Goal: Task Accomplishment & Management: Use online tool/utility

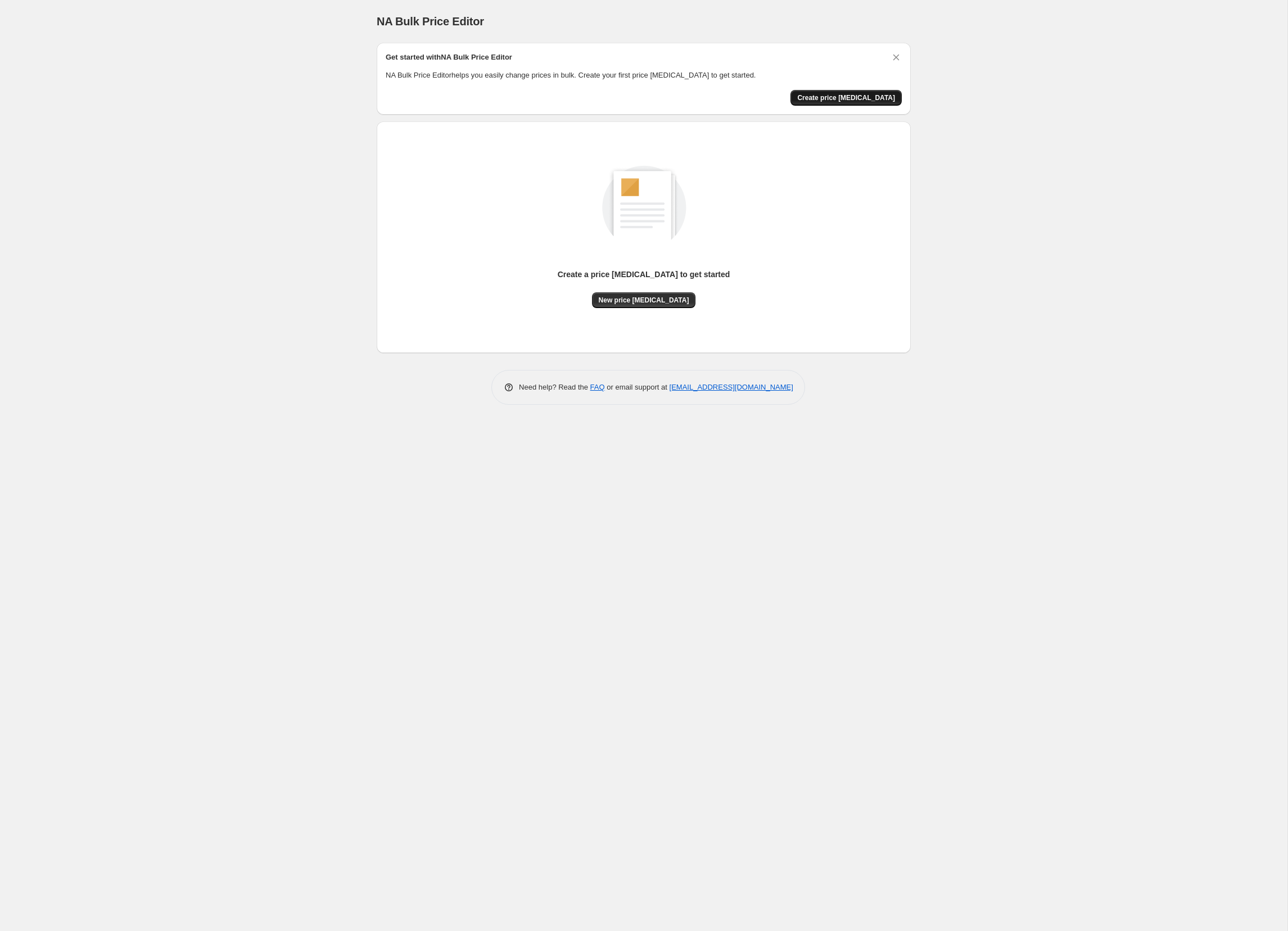
click at [885, 102] on button "Create price [MEDICAL_DATA]" at bounding box center [847, 98] width 112 height 16
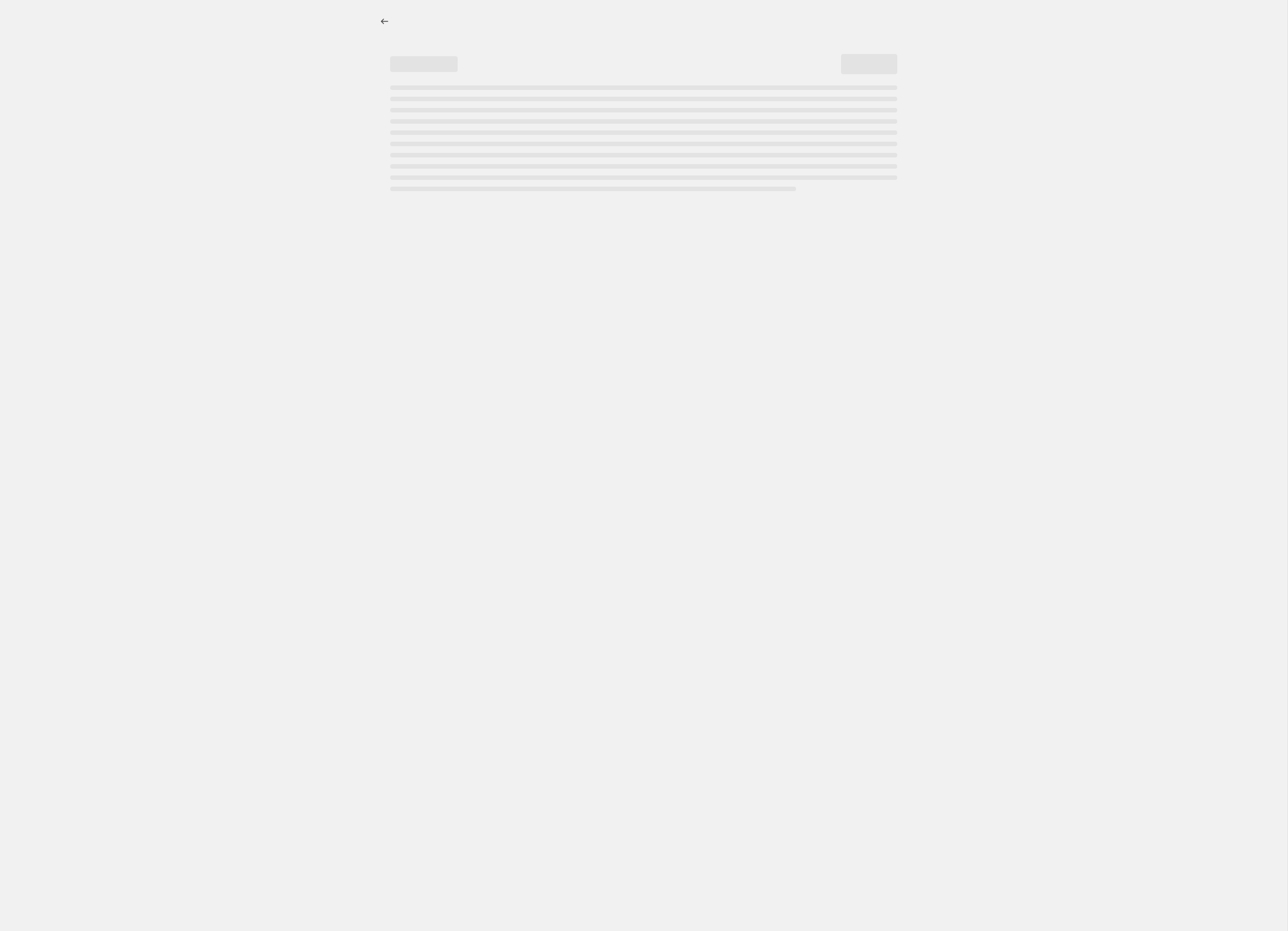
select select "percentage"
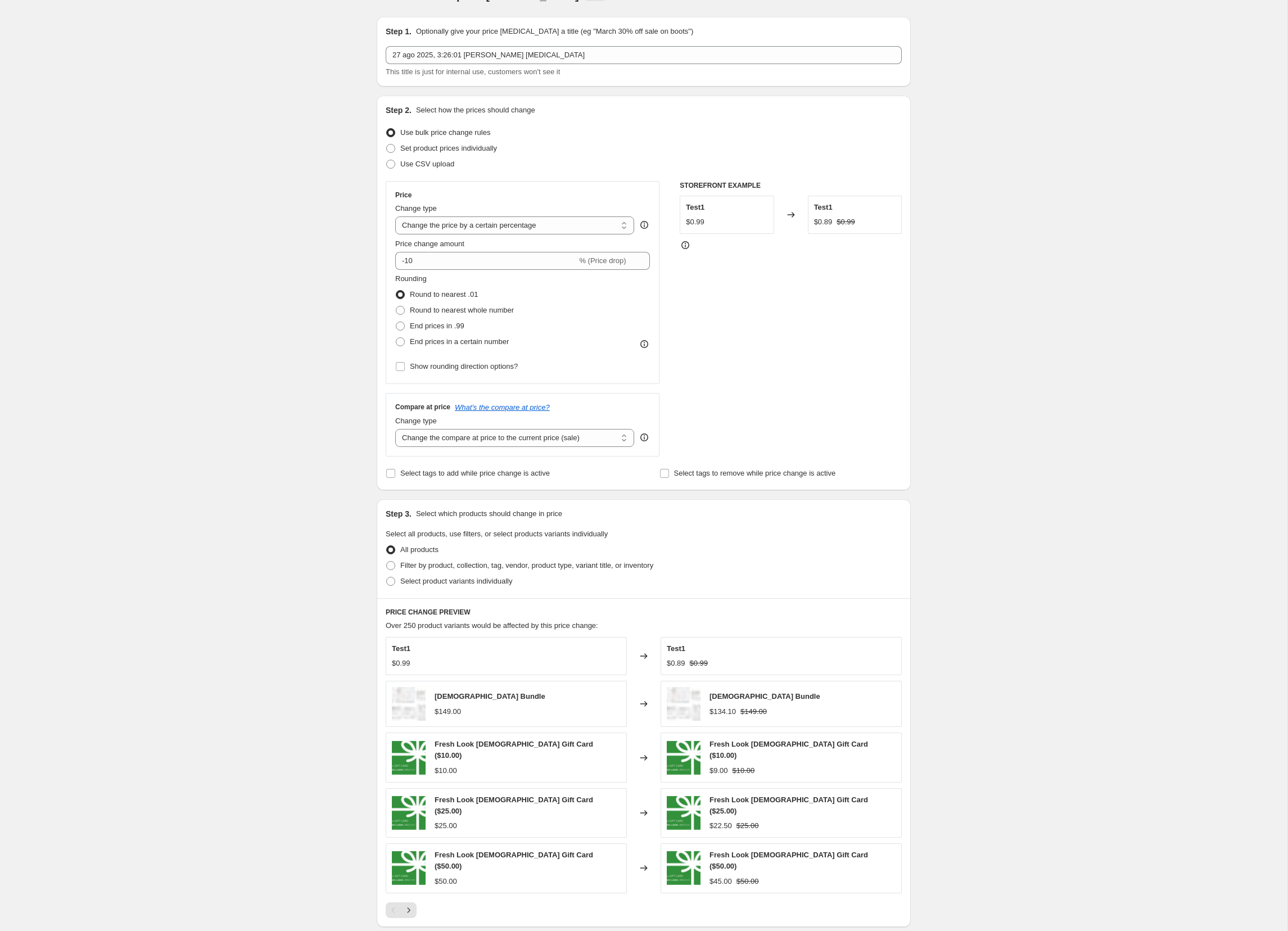
scroll to position [27, 0]
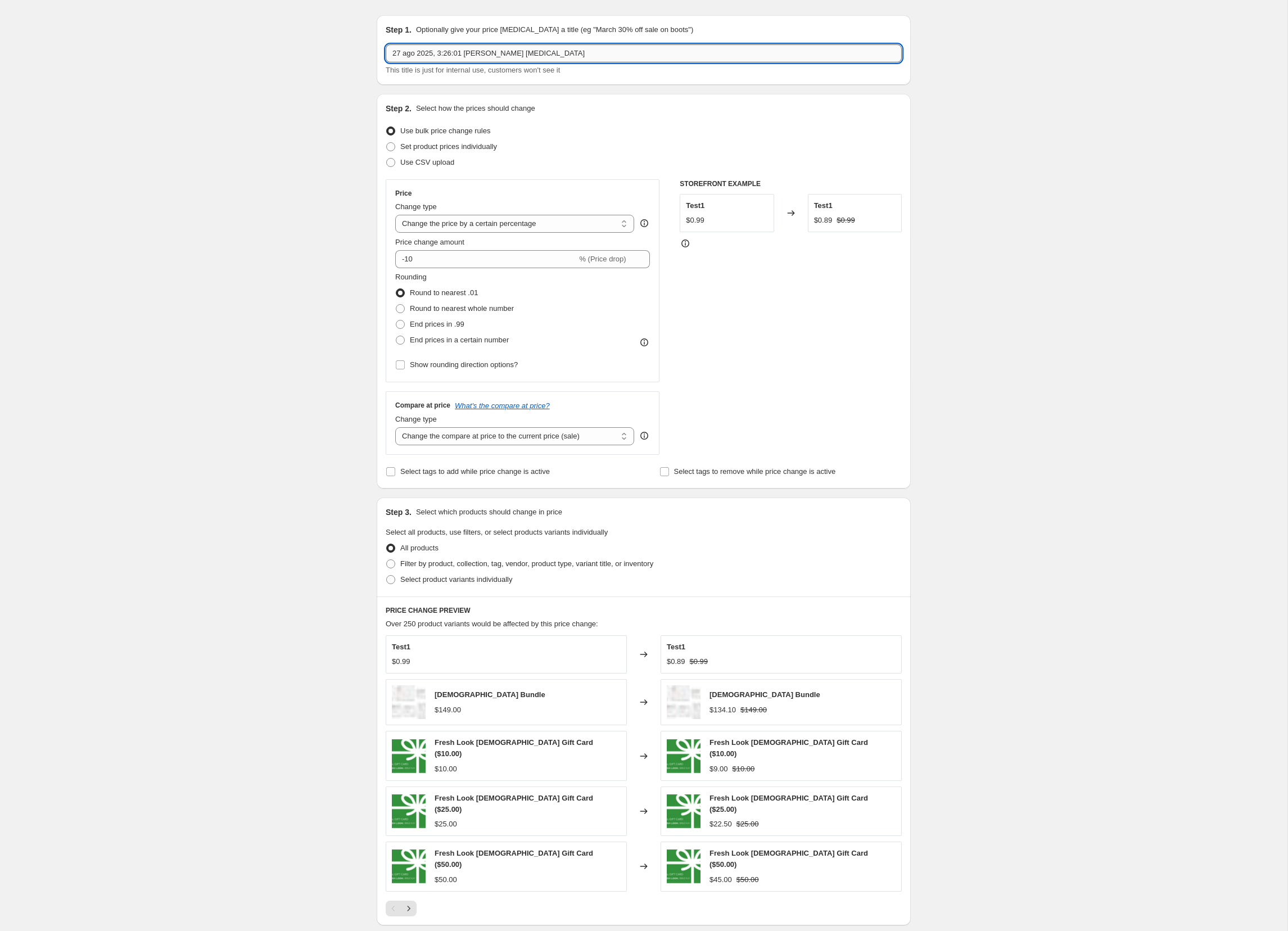
click at [422, 49] on input "27 ago 2025, 3:26:01 [PERSON_NAME] [MEDICAL_DATA]" at bounding box center [644, 53] width 516 height 18
paste input "5% OFF Selected Products"
type input "25% OFF Selected Products"
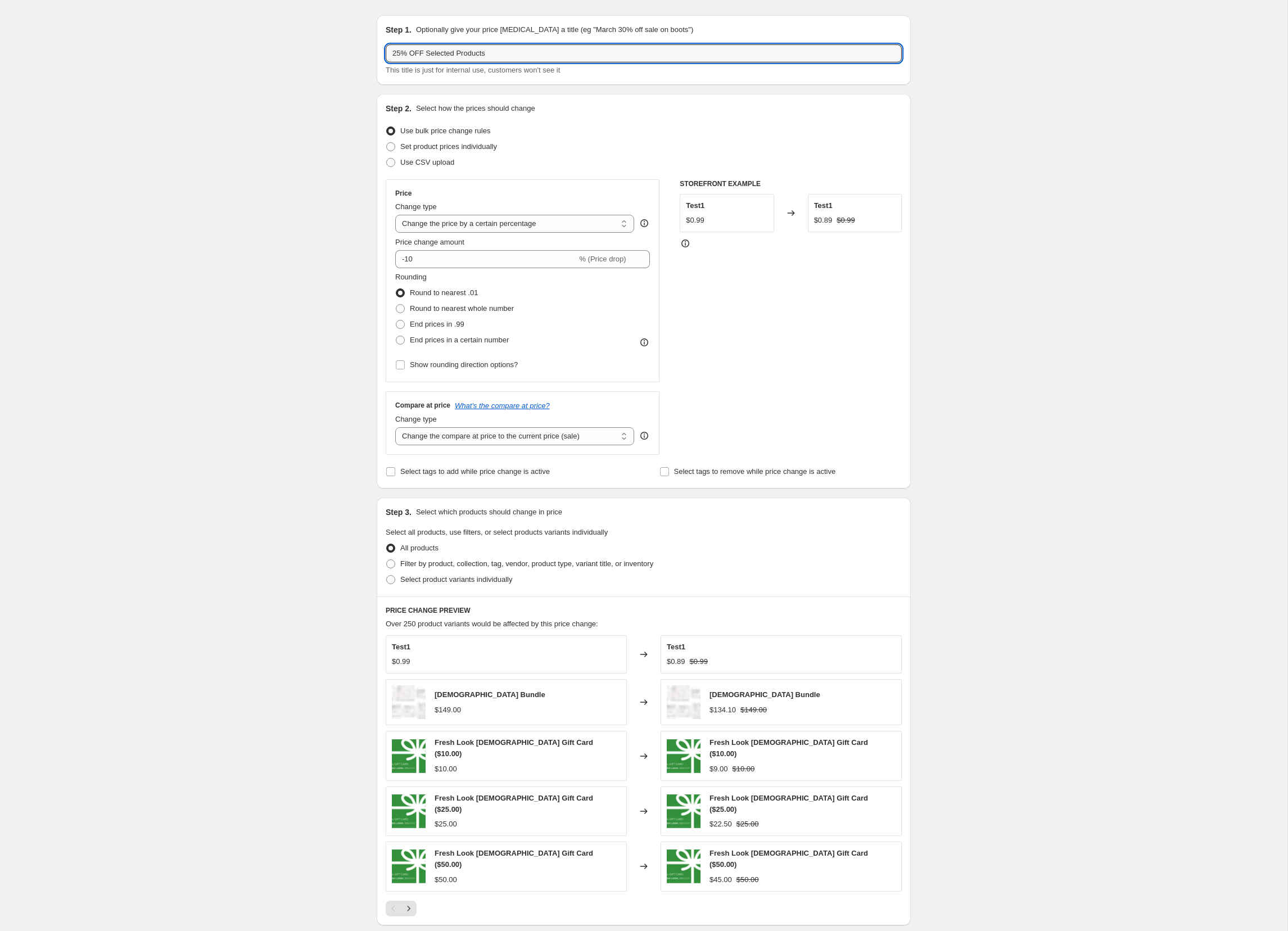
click at [309, 133] on div "Create new price [MEDICAL_DATA]. This page is ready Create new price [MEDICAL_D…" at bounding box center [644, 537] width 1288 height 1128
click at [454, 268] on div "Price Change type Change the price to a certain amount Change the price by a ce…" at bounding box center [523, 281] width 255 height 184
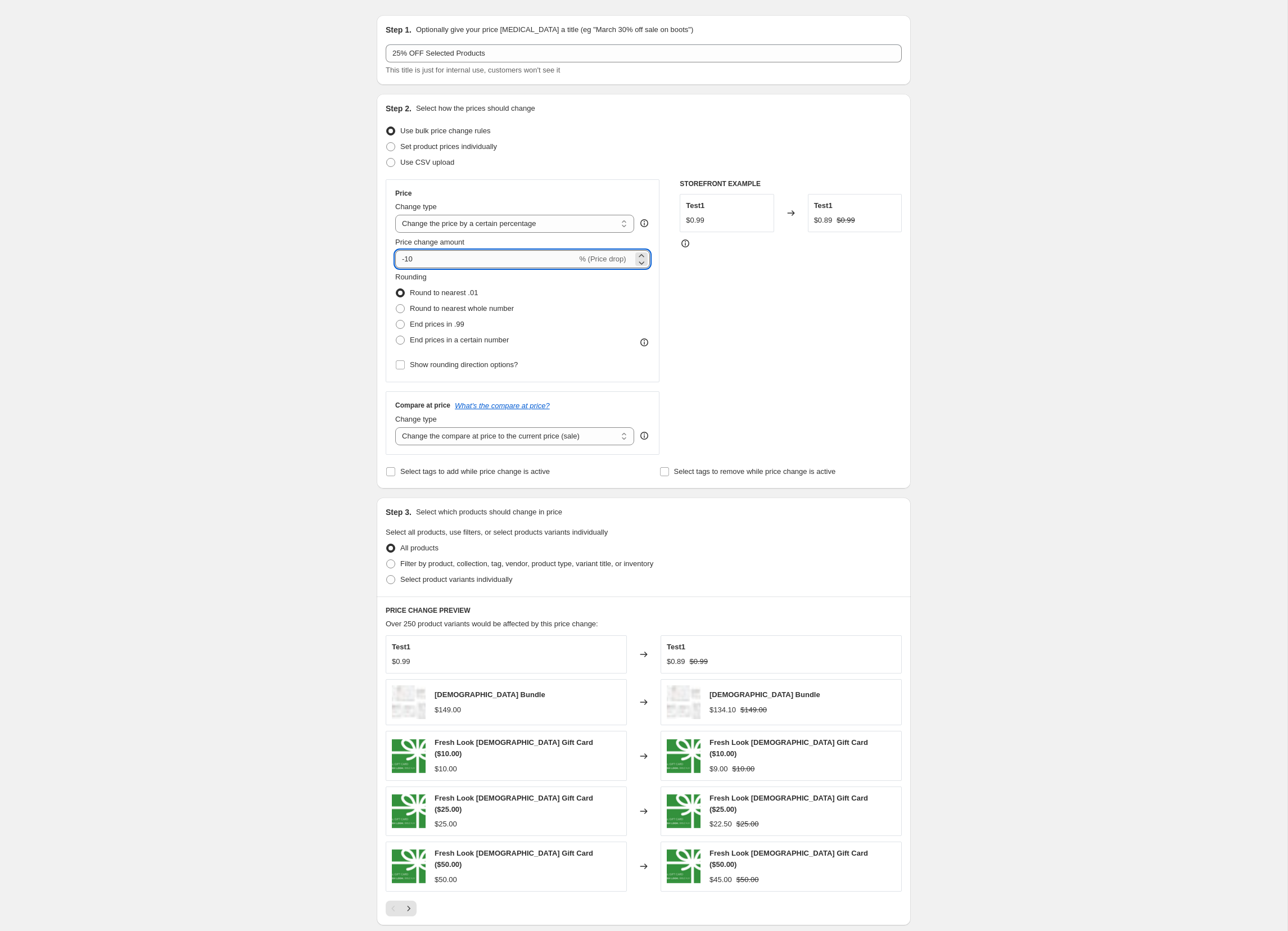
click at [455, 261] on input "-10" at bounding box center [486, 259] width 181 height 18
type input "-25"
click at [716, 219] on div "$0.99" at bounding box center [727, 221] width 82 height 11
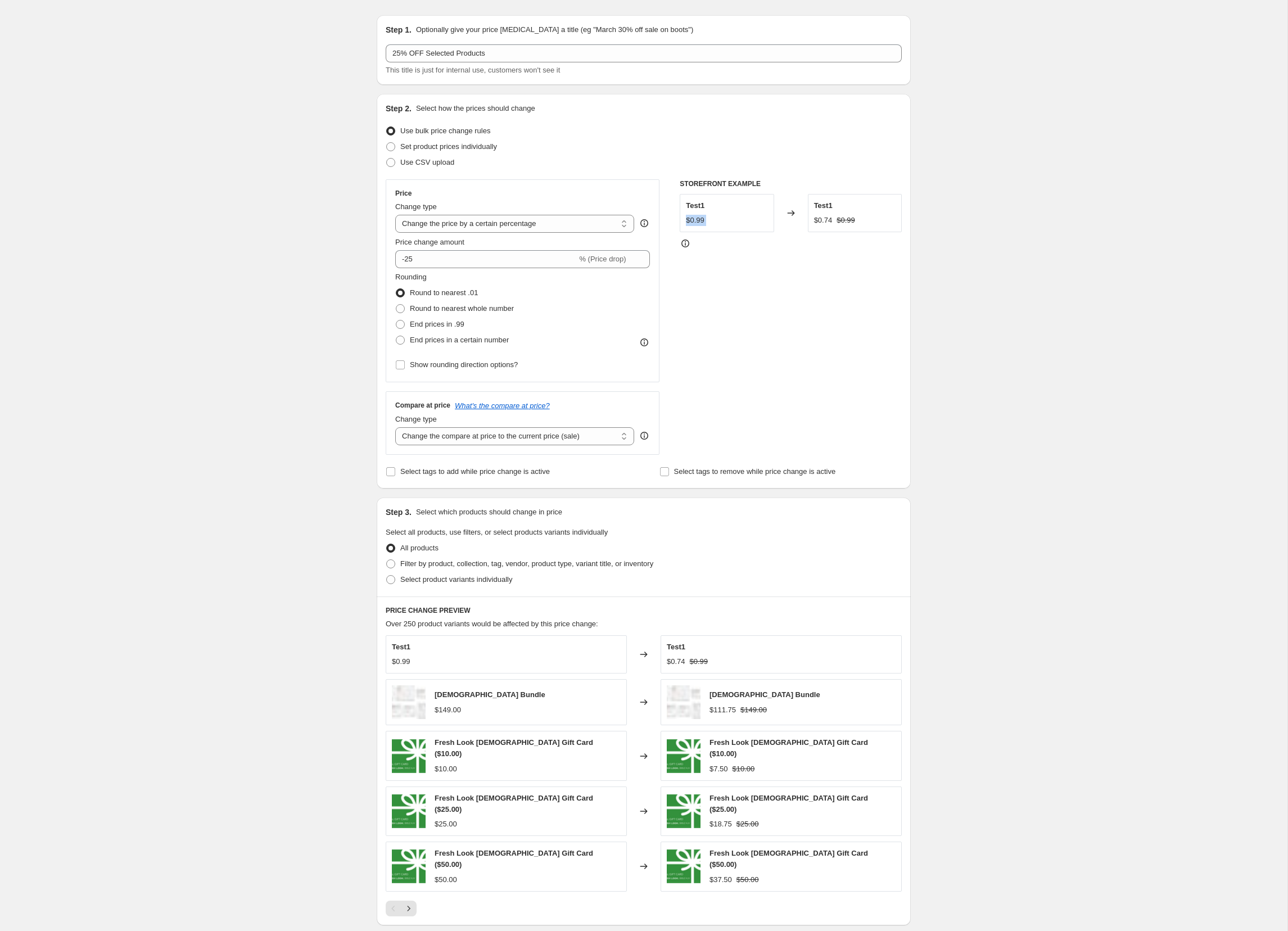
click at [716, 219] on div "$0.99" at bounding box center [727, 221] width 82 height 11
click at [701, 222] on div "$0.99" at bounding box center [695, 221] width 18 height 11
click at [703, 222] on div "$0.99" at bounding box center [695, 221] width 18 height 11
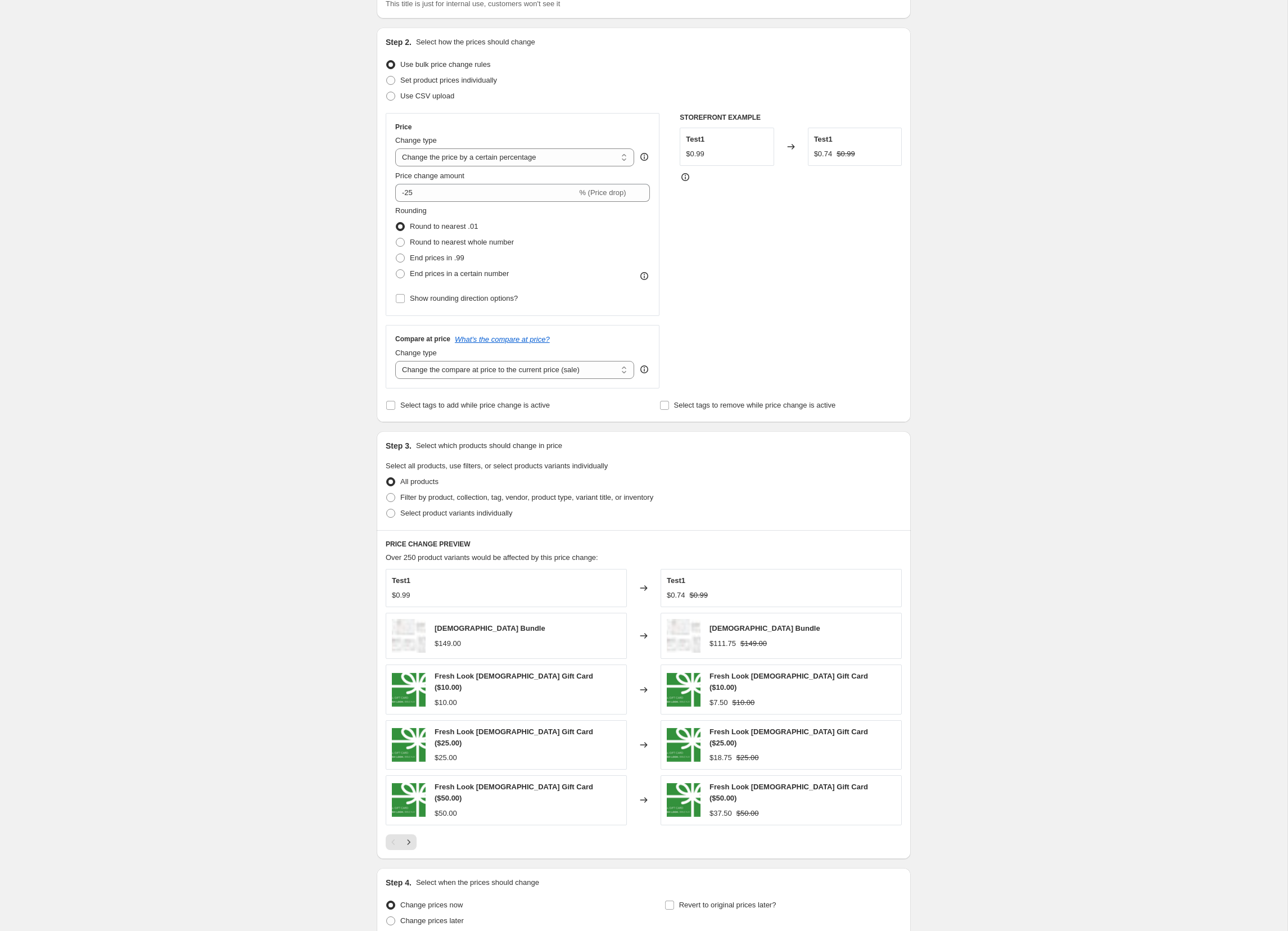
scroll to position [99, 0]
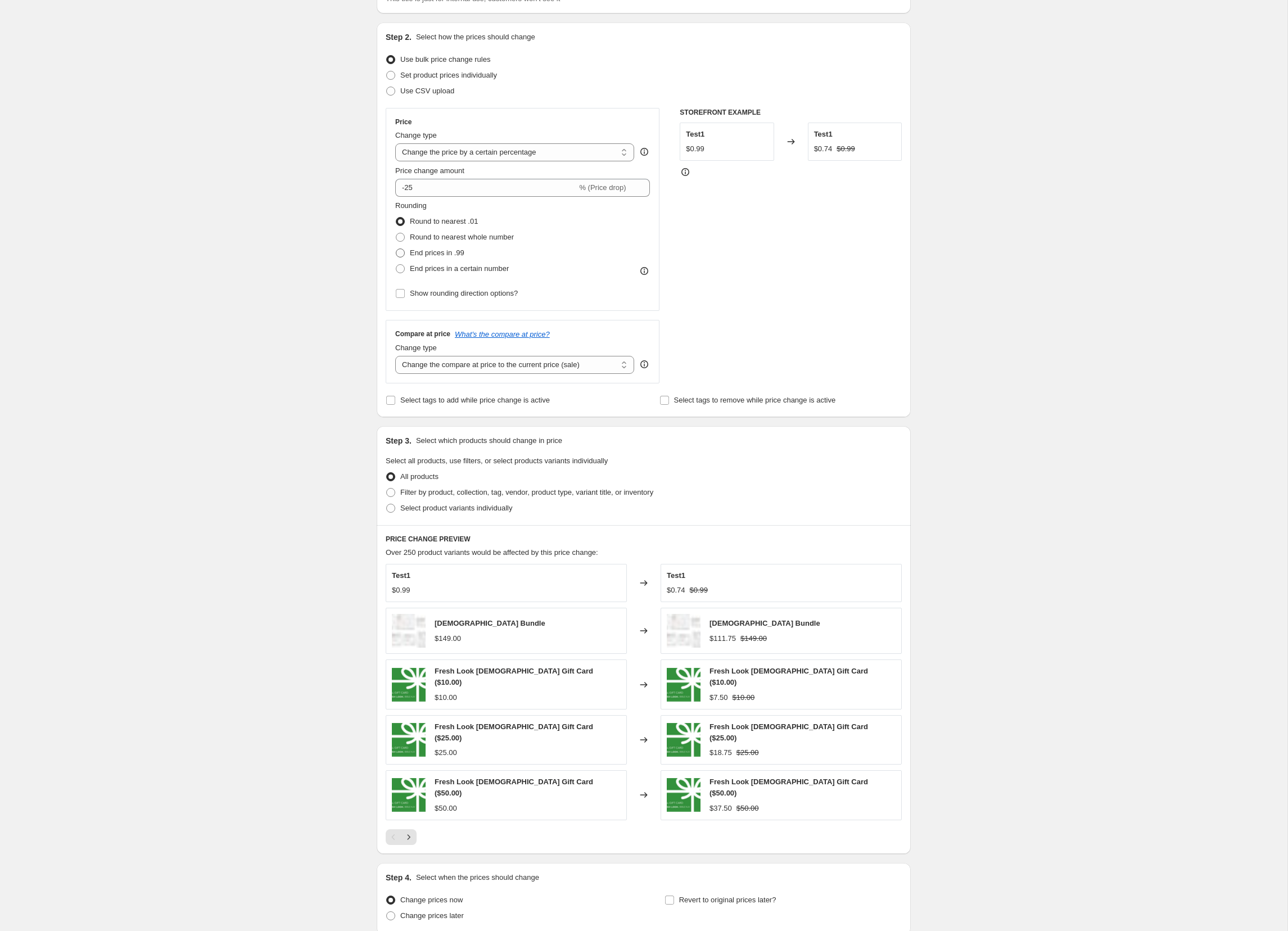
click at [433, 254] on span "End prices in .99" at bounding box center [437, 252] width 55 height 8
click at [396, 249] on input "End prices in .99" at bounding box center [396, 249] width 1 height 1
radio input "true"
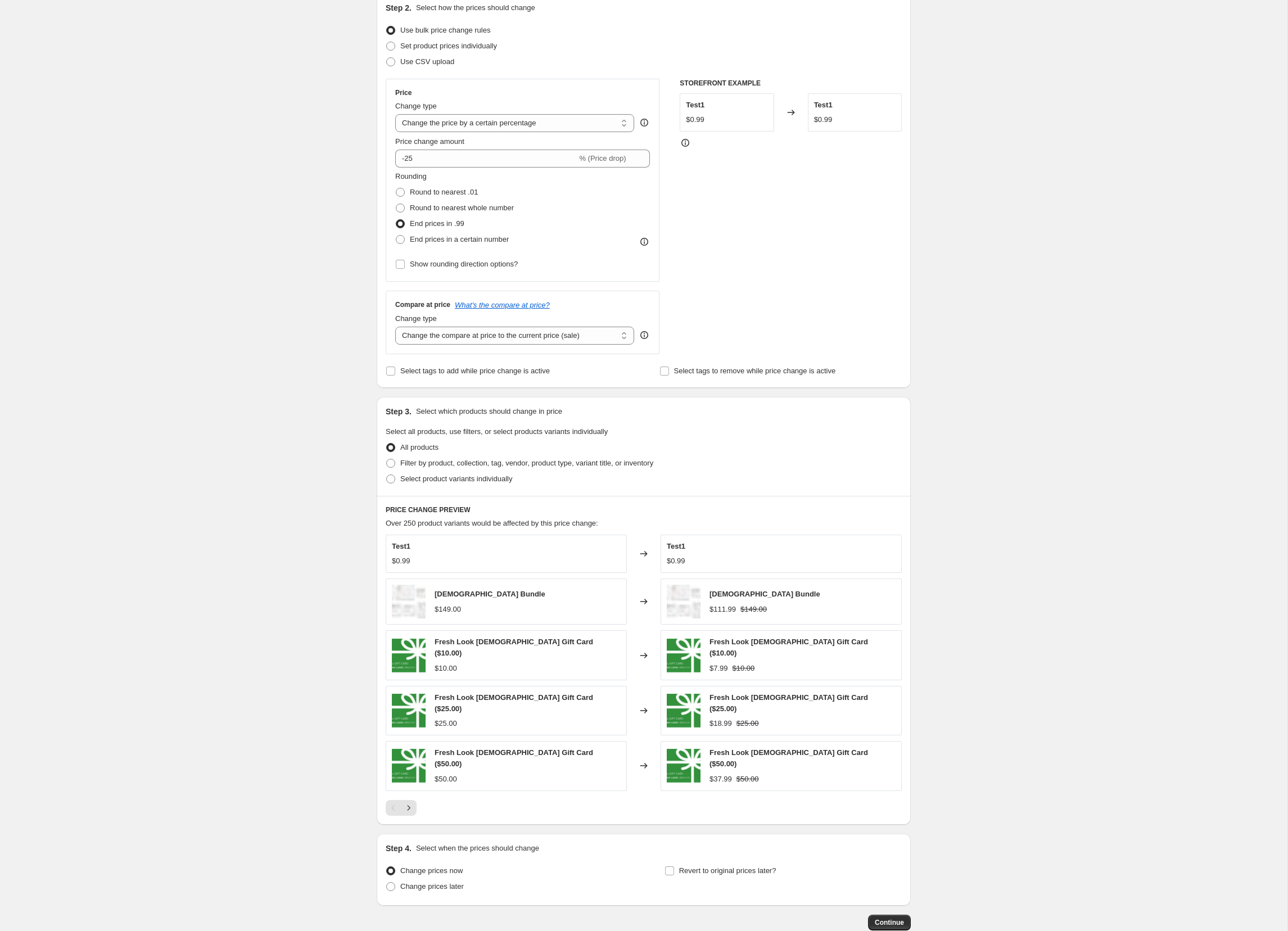
scroll to position [127, 0]
click at [439, 469] on span "Filter by product, collection, tag, vendor, product type, variant title, or inv…" at bounding box center [526, 464] width 253 height 11
click at [387, 460] on input "Filter by product, collection, tag, vendor, product type, variant title, or inv…" at bounding box center [386, 459] width 1 height 1
radio input "true"
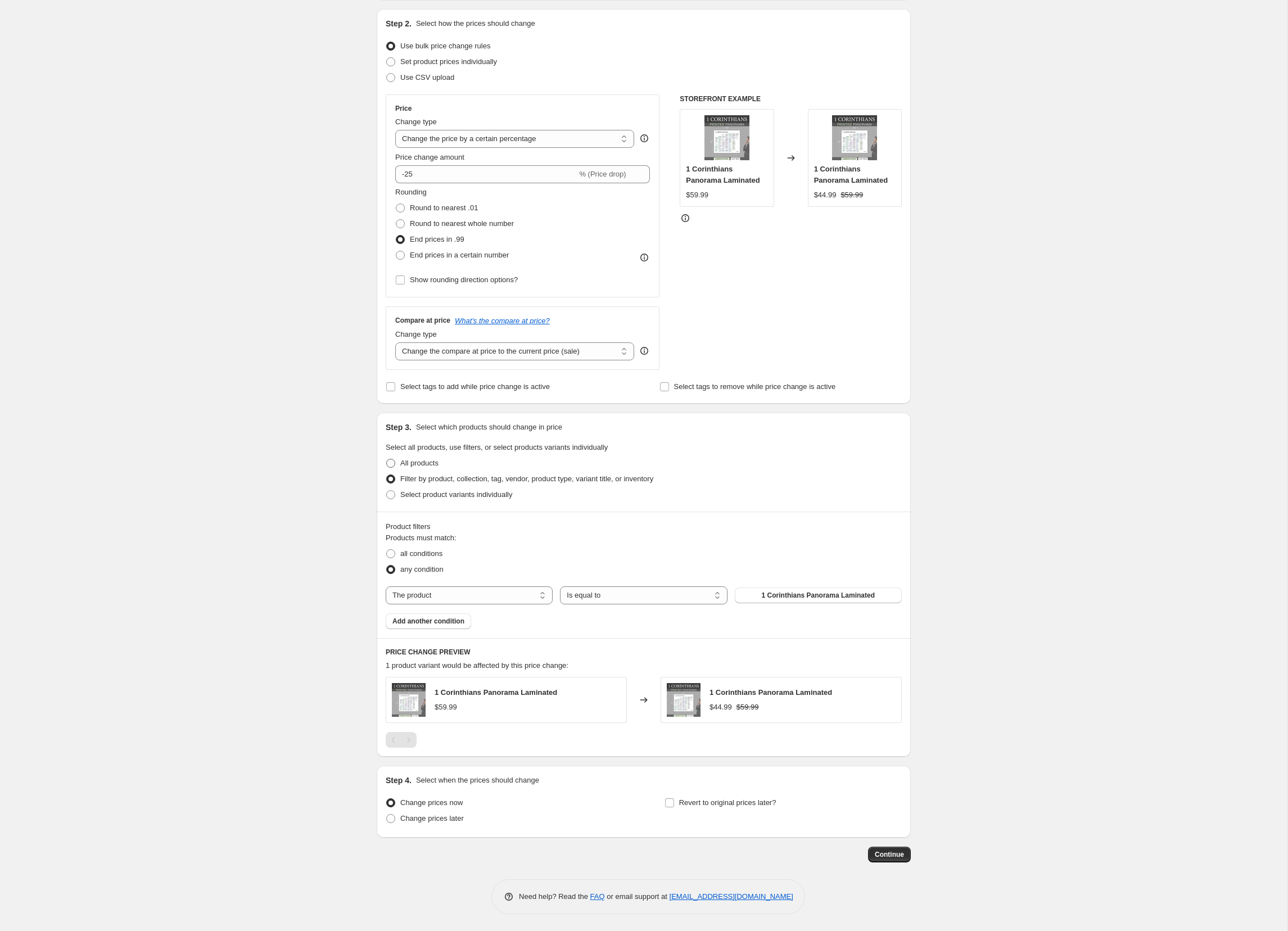
scroll to position [112, 0]
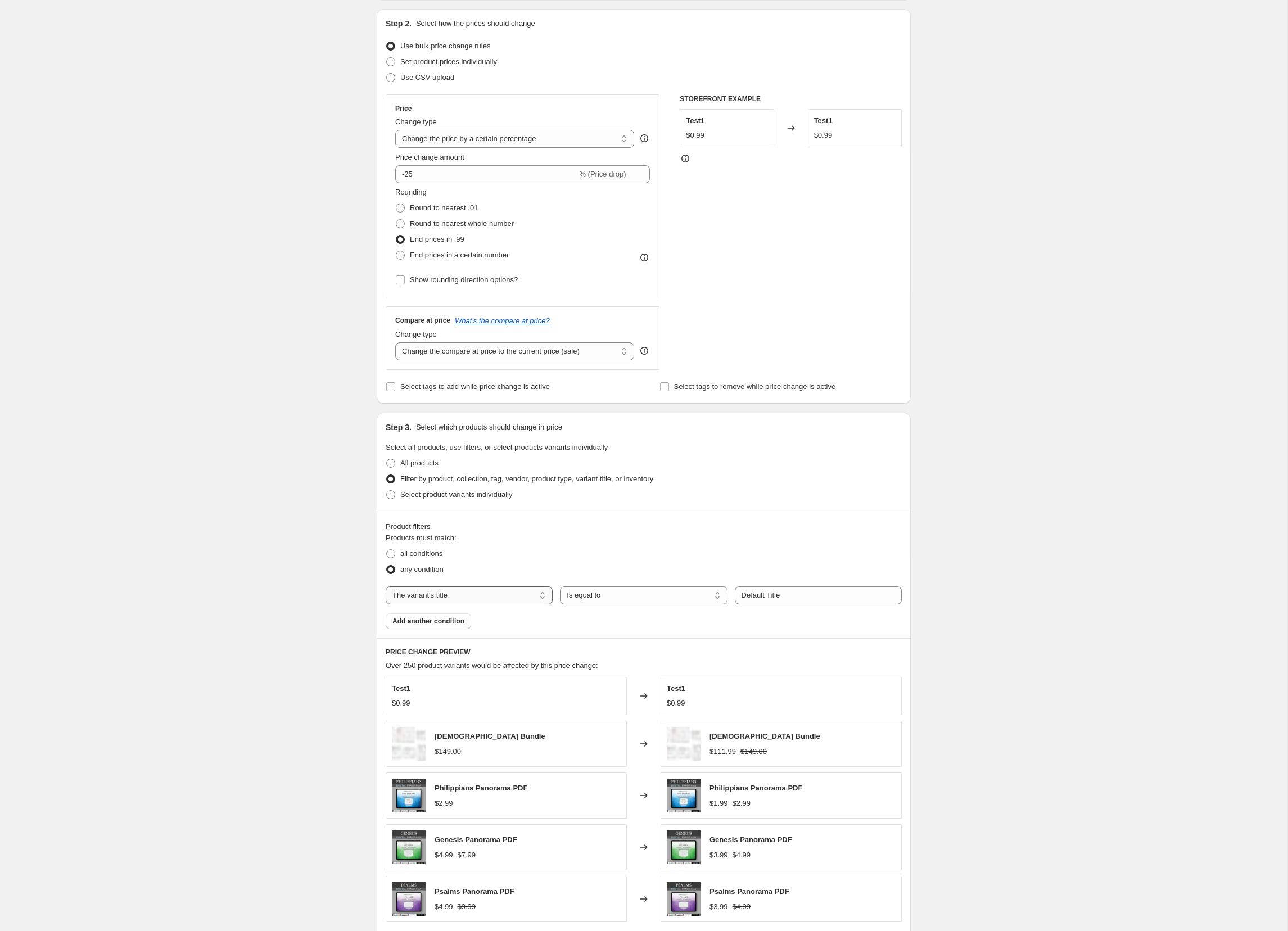
select select "product"
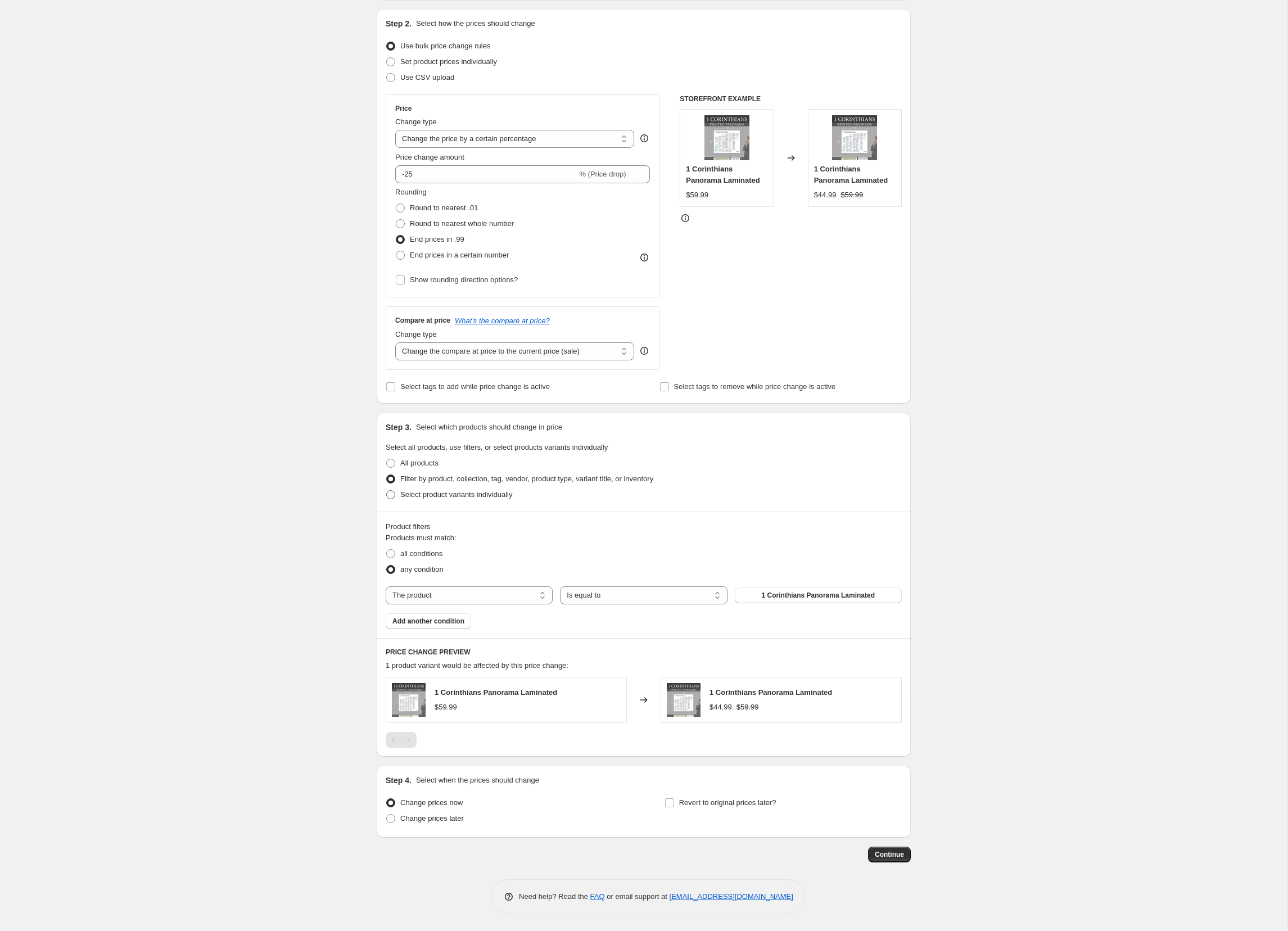
click at [440, 497] on span "Select product variants individually" at bounding box center [456, 494] width 112 height 8
click at [387, 491] on input "Select product variants individually" at bounding box center [386, 490] width 1 height 1
radio input "true"
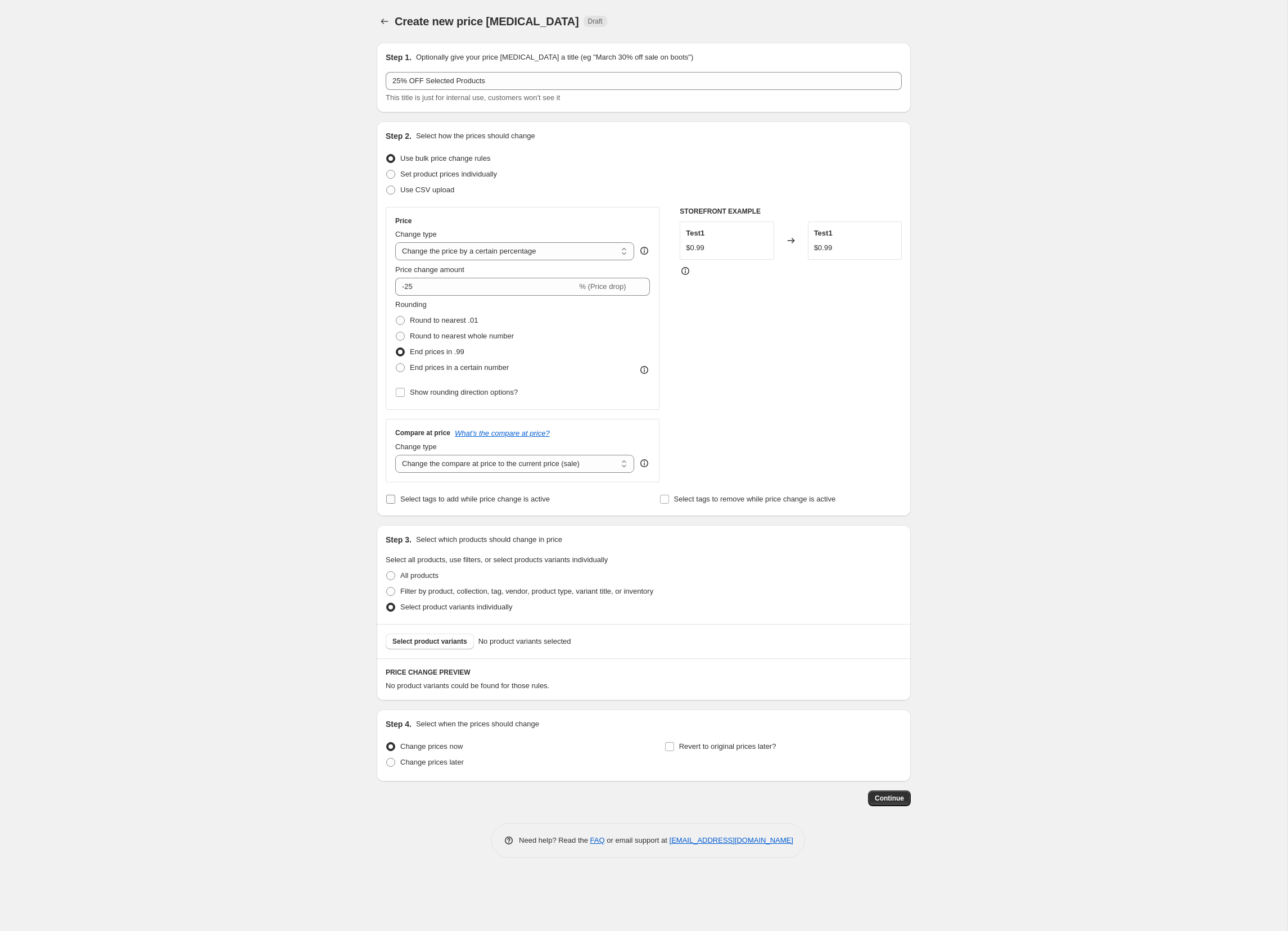
scroll to position [0, 0]
click at [427, 577] on span "All products" at bounding box center [419, 575] width 38 height 8
click at [387, 572] on input "All products" at bounding box center [386, 571] width 1 height 1
radio input "true"
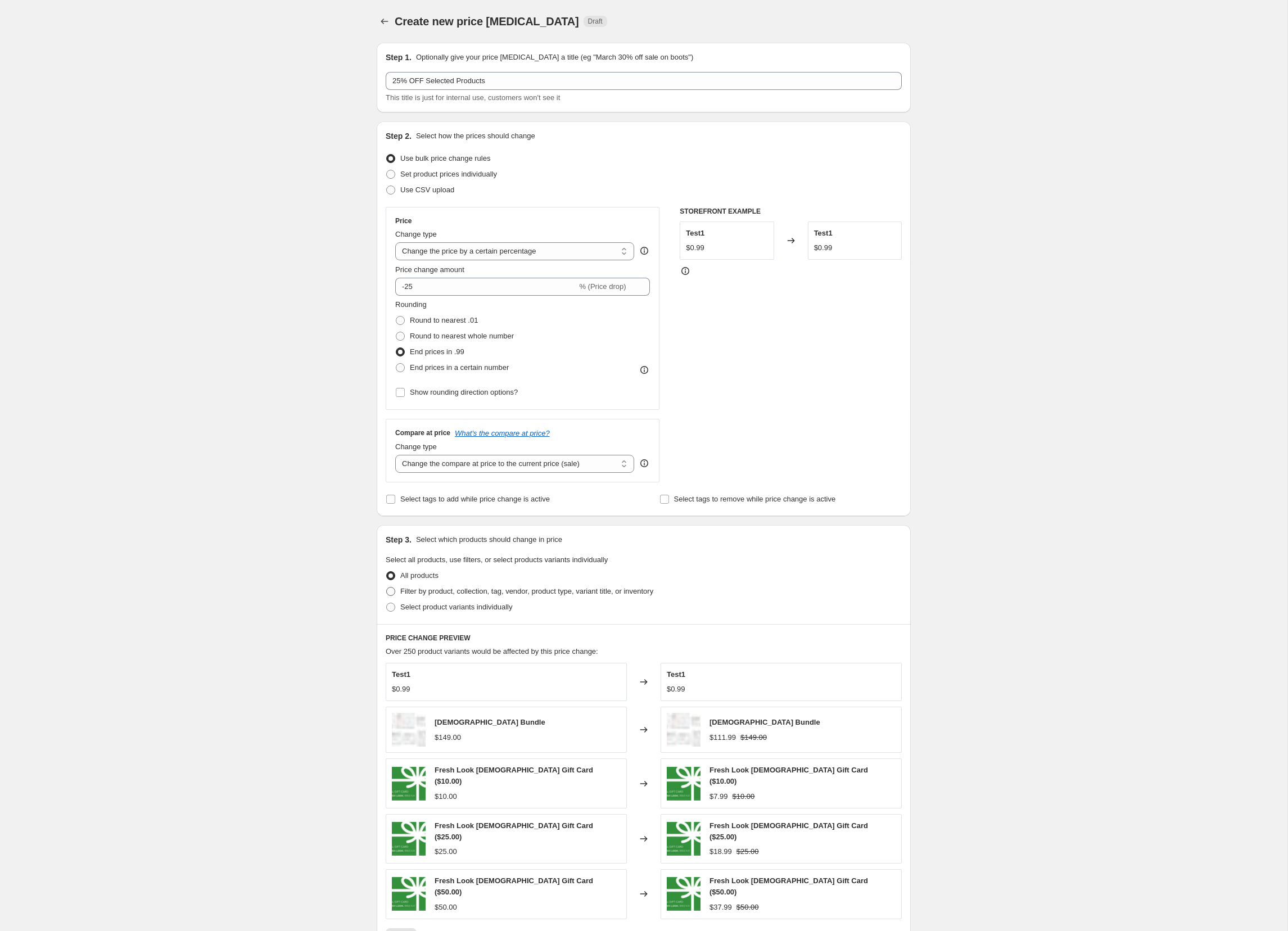
click at [431, 594] on span "Filter by product, collection, tag, vendor, product type, variant title, or inv…" at bounding box center [526, 591] width 253 height 8
click at [387, 588] on input "Filter by product, collection, tag, vendor, product type, variant title, or inv…" at bounding box center [386, 587] width 1 height 1
radio input "true"
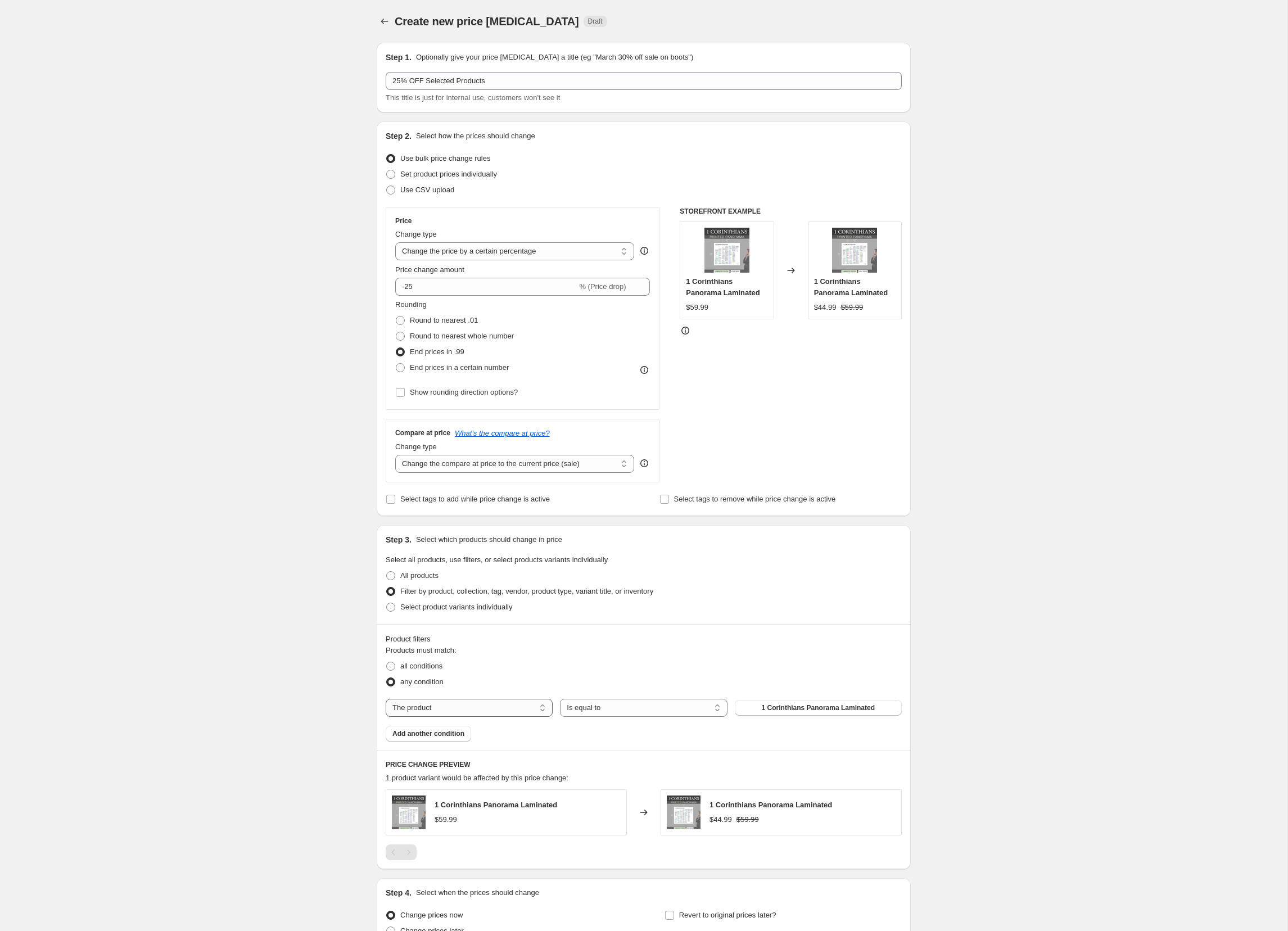
select select "collection"
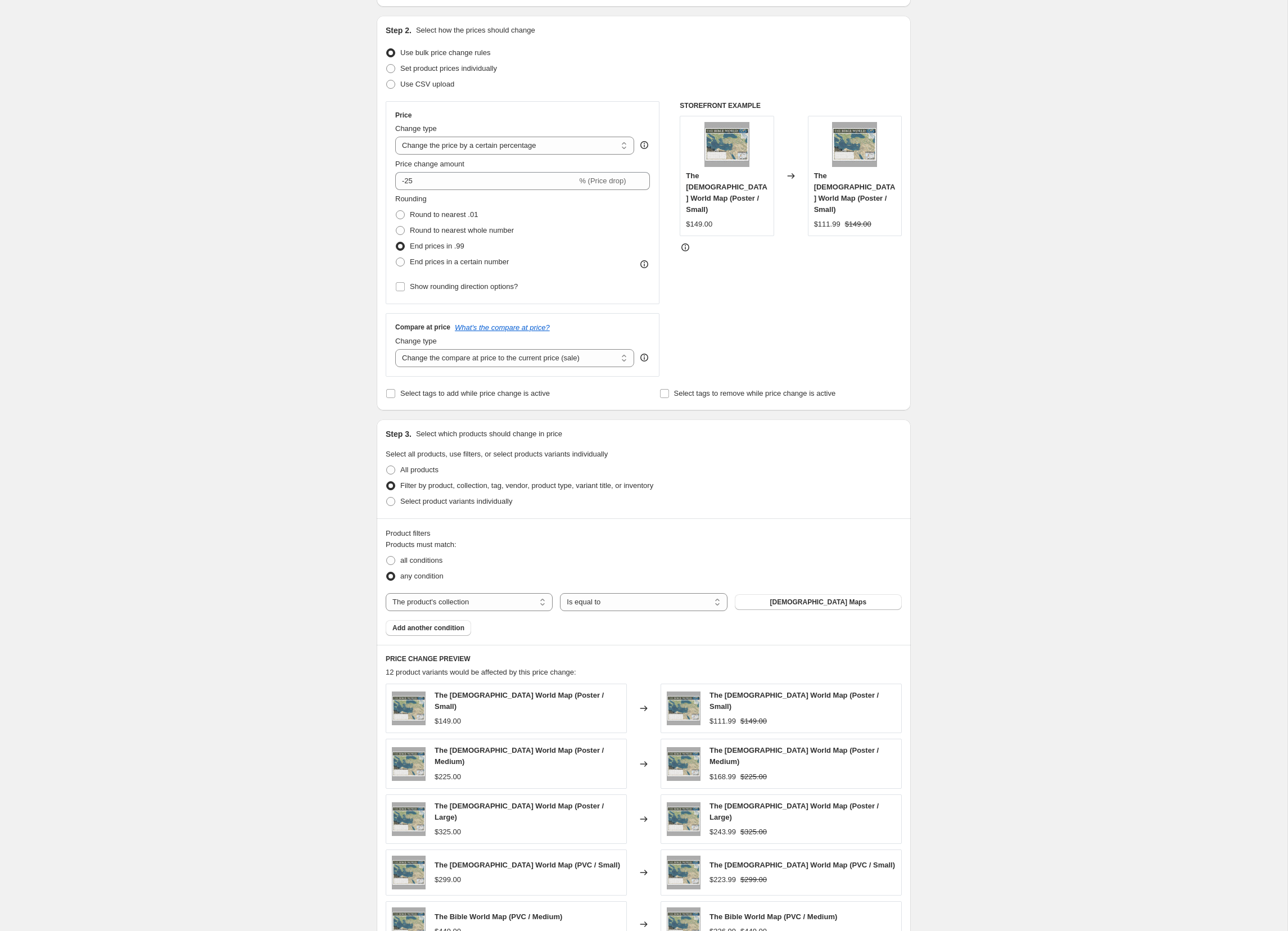
scroll to position [127, 0]
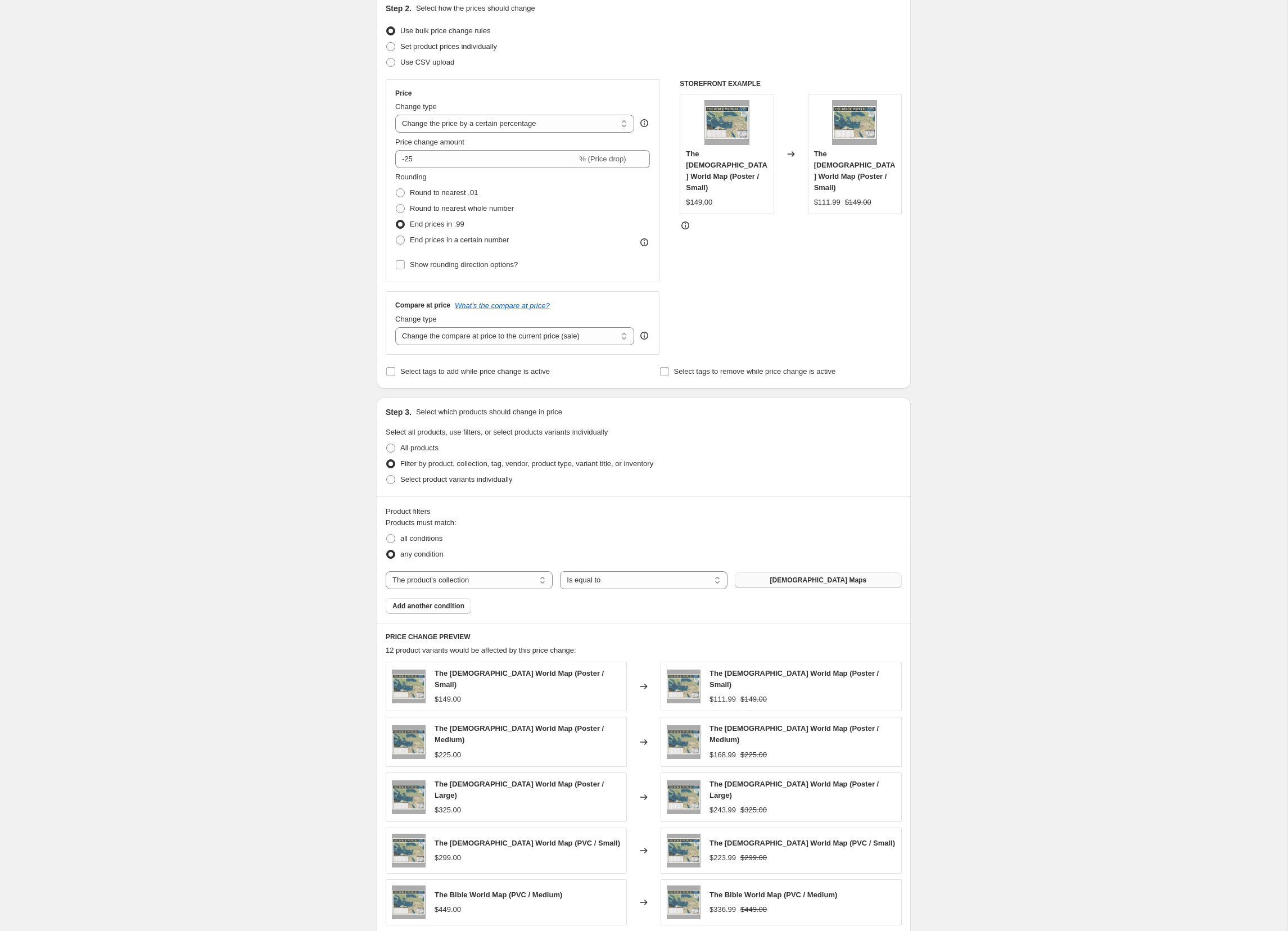
click at [809, 584] on span "[DEMOGRAPHIC_DATA] Maps" at bounding box center [819, 580] width 97 height 9
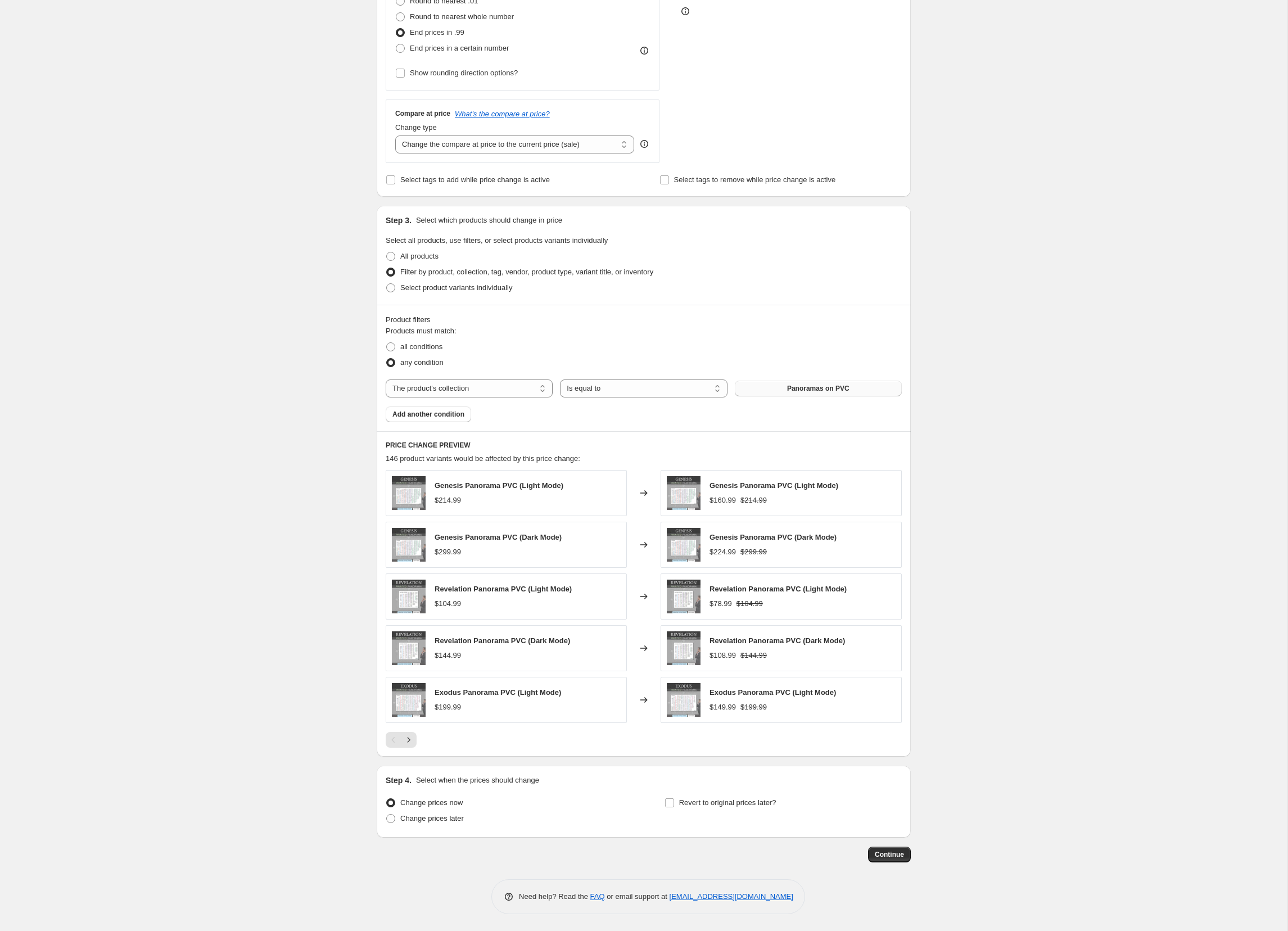
scroll to position [320, 0]
click at [410, 739] on icon "Next" at bounding box center [409, 740] width 11 height 11
click at [412, 739] on icon "Next" at bounding box center [409, 740] width 11 height 11
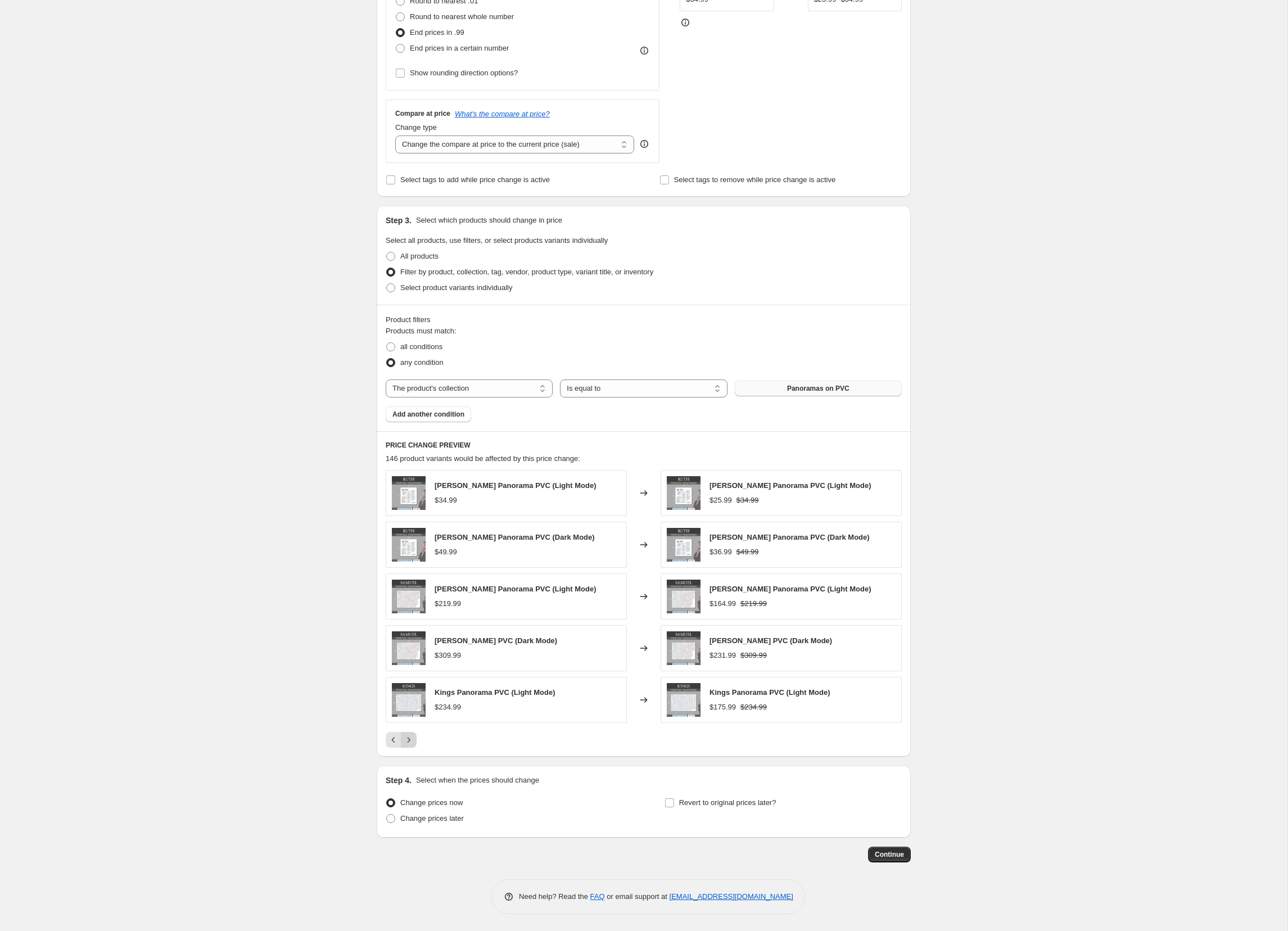
click at [412, 739] on icon "Next" at bounding box center [409, 740] width 11 height 11
click at [412, 739] on icon "Next" at bounding box center [409, 740] width 11 height 11
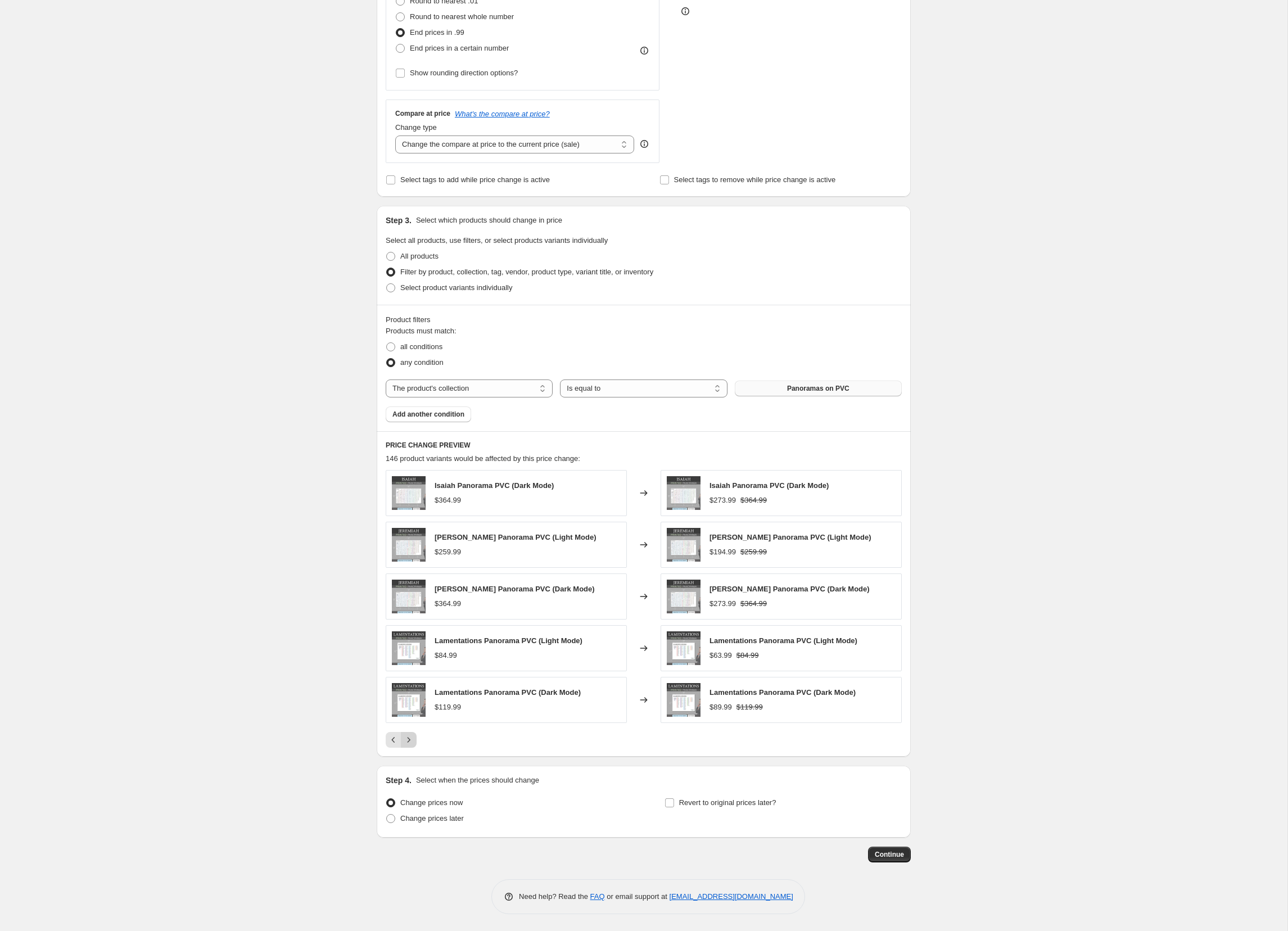
click at [412, 739] on icon "Next" at bounding box center [409, 740] width 11 height 11
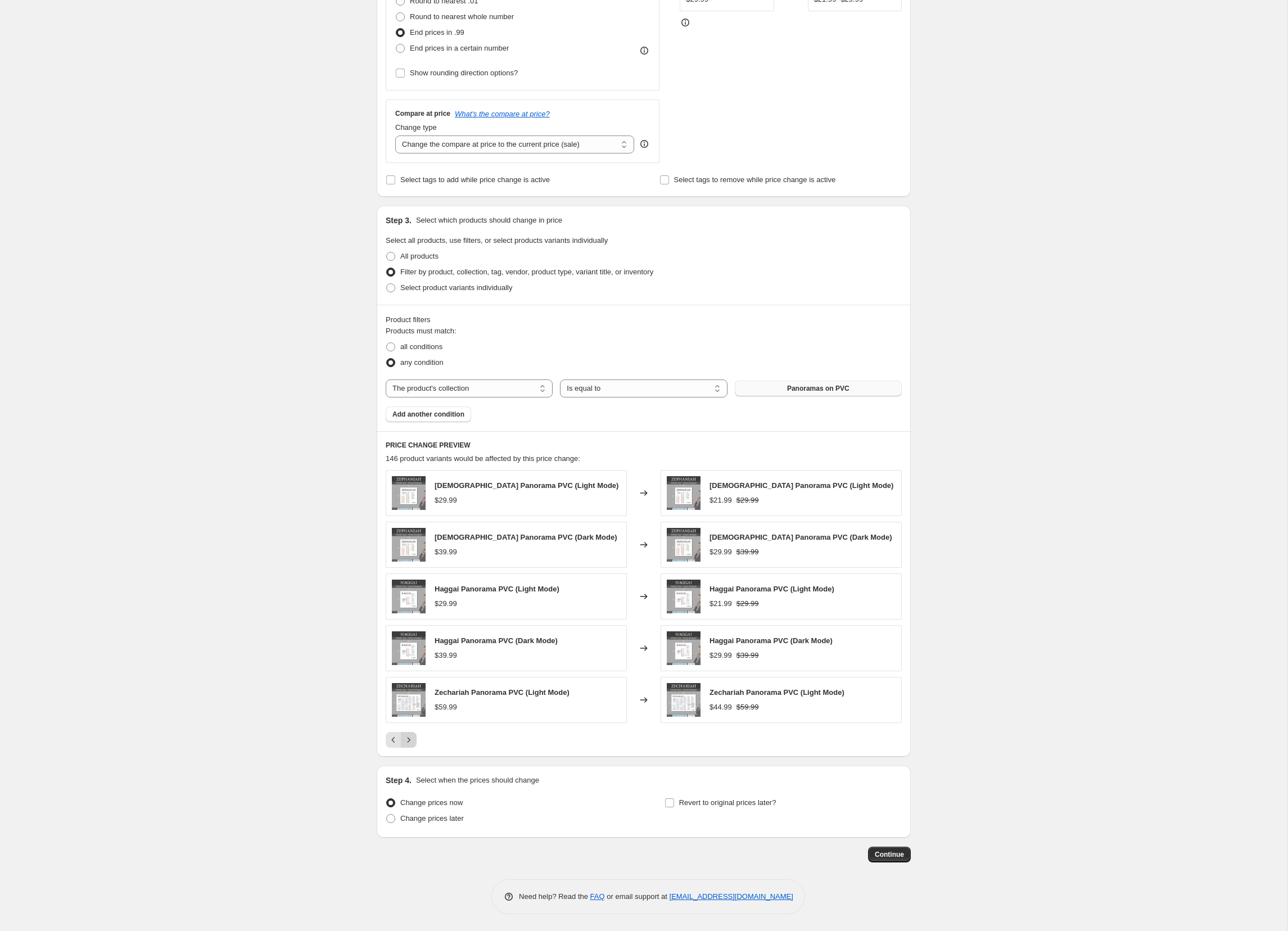
click at [412, 739] on icon "Next" at bounding box center [409, 740] width 11 height 11
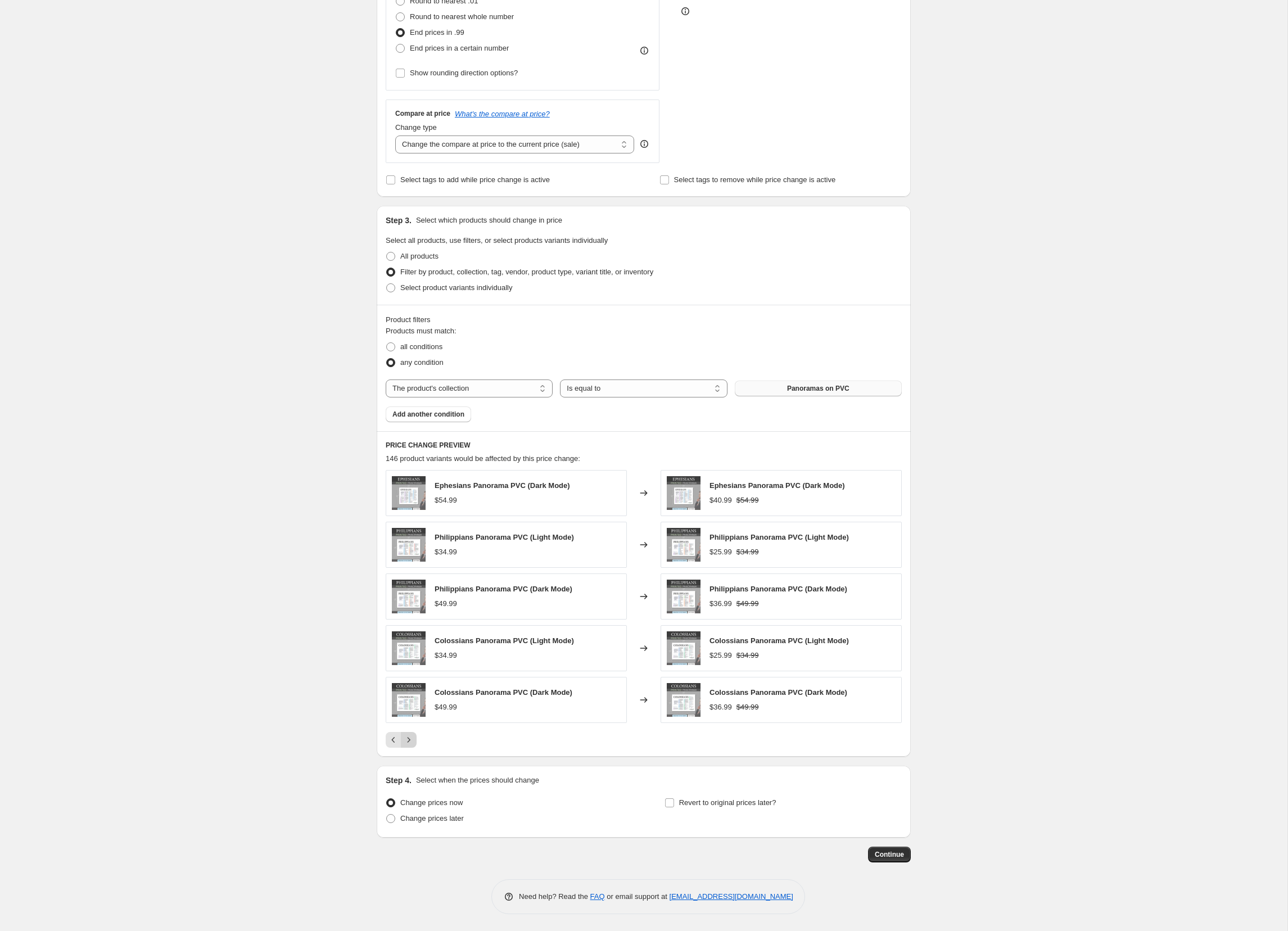
click at [412, 739] on icon "Next" at bounding box center [409, 740] width 11 height 11
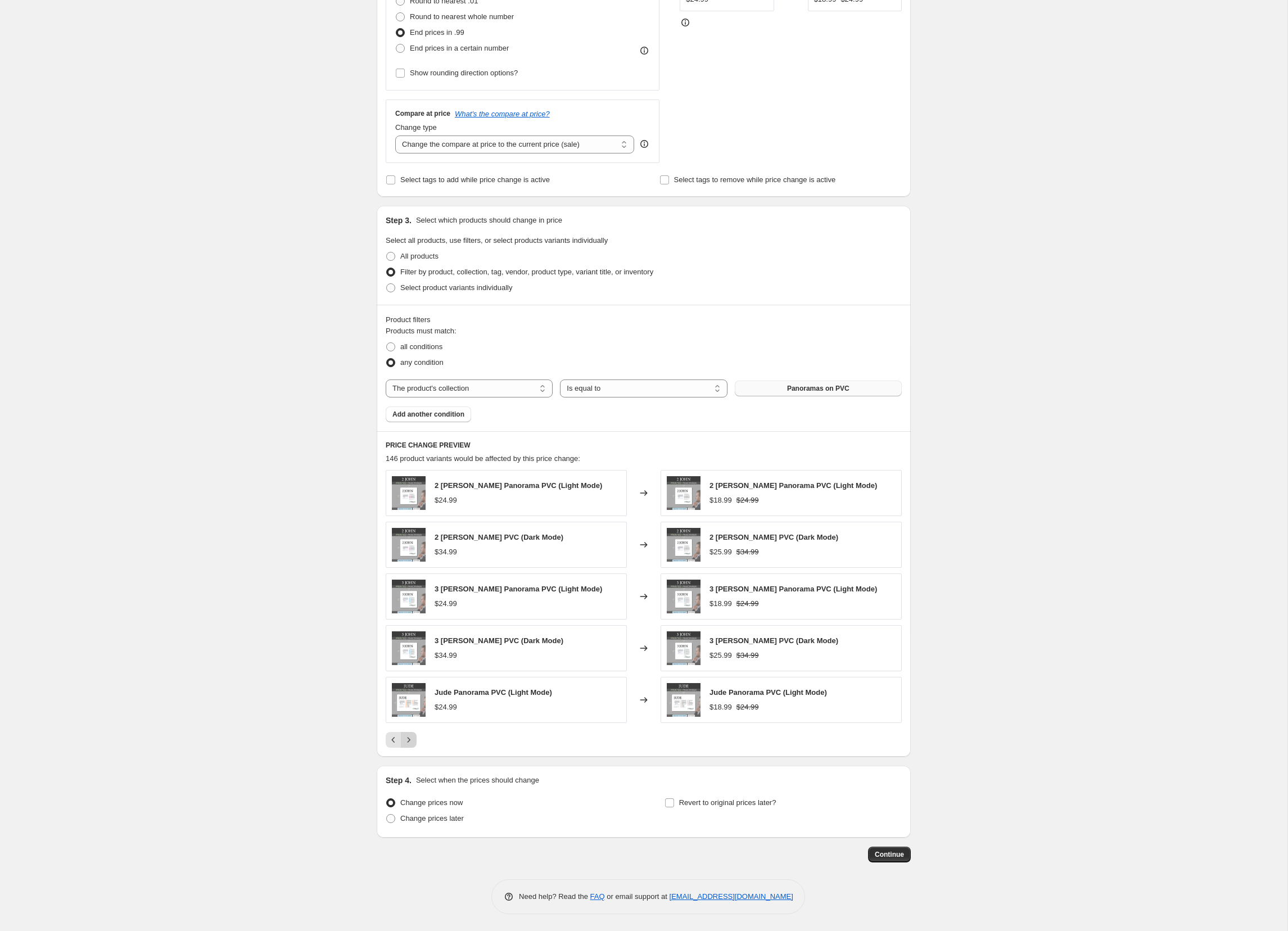
click at [412, 739] on icon "Next" at bounding box center [409, 740] width 11 height 11
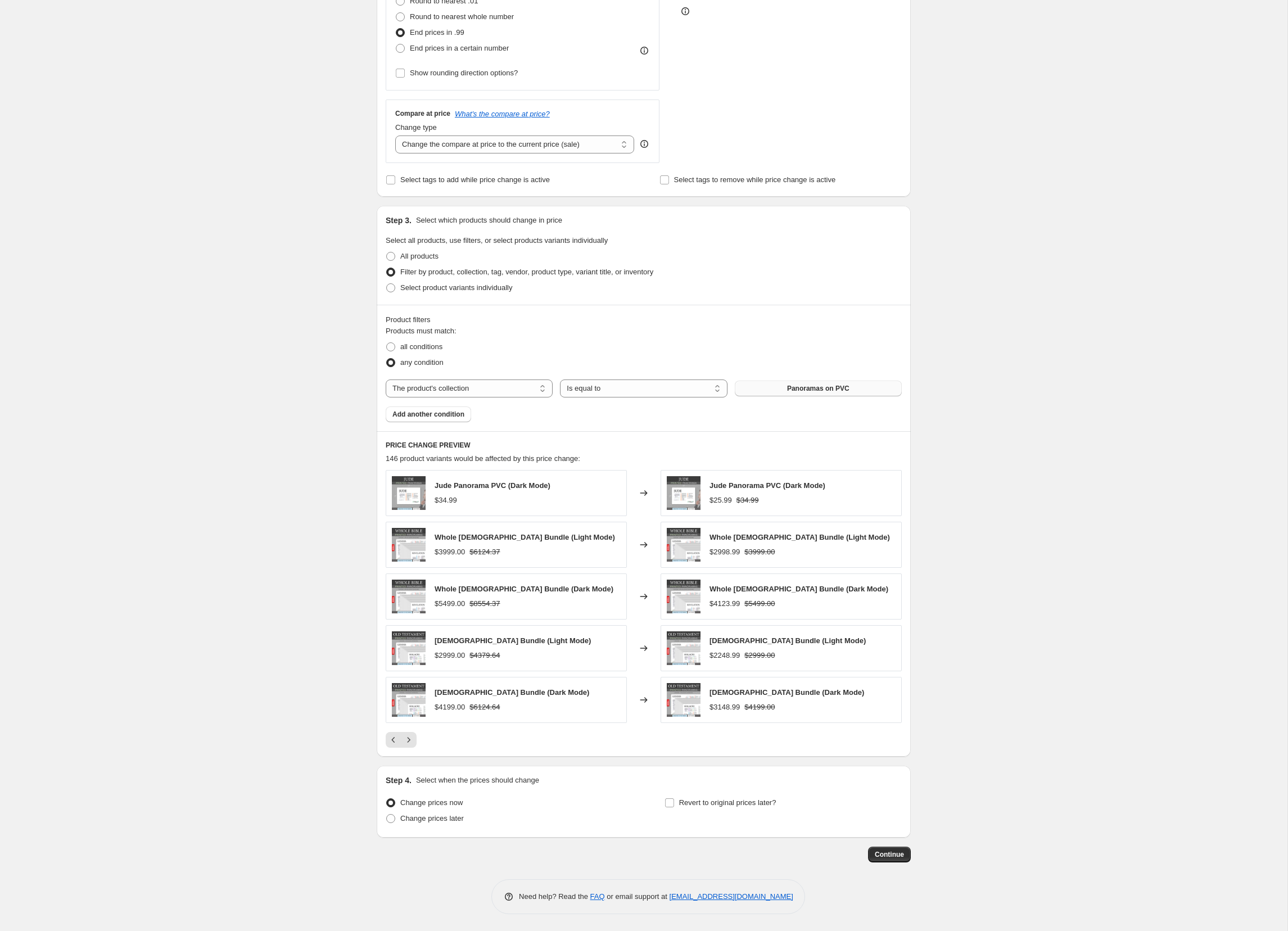
click at [392, 738] on icon "Previous" at bounding box center [394, 740] width 11 height 11
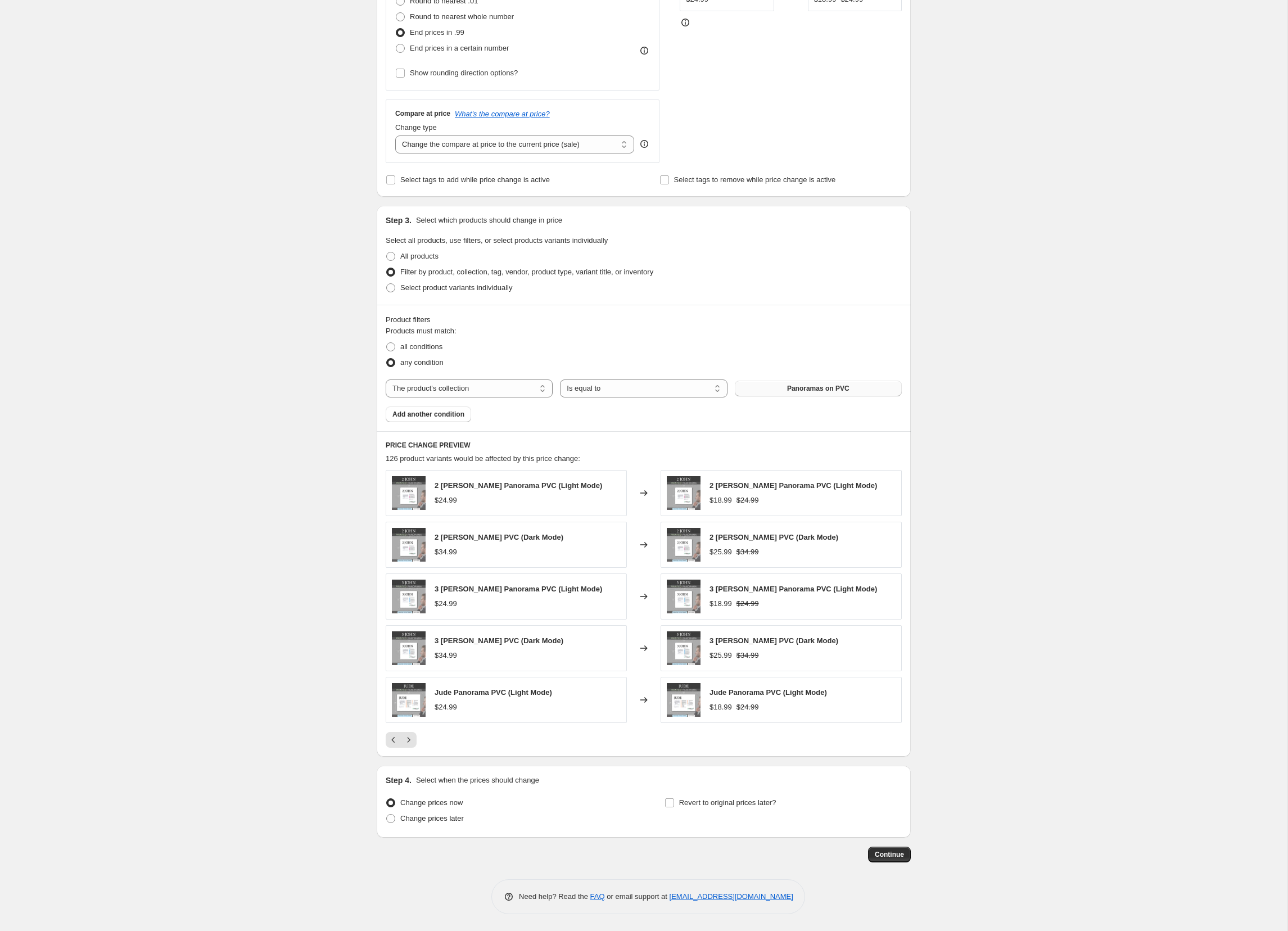
click at [795, 382] on button "Panoramas on PVC" at bounding box center [818, 388] width 167 height 16
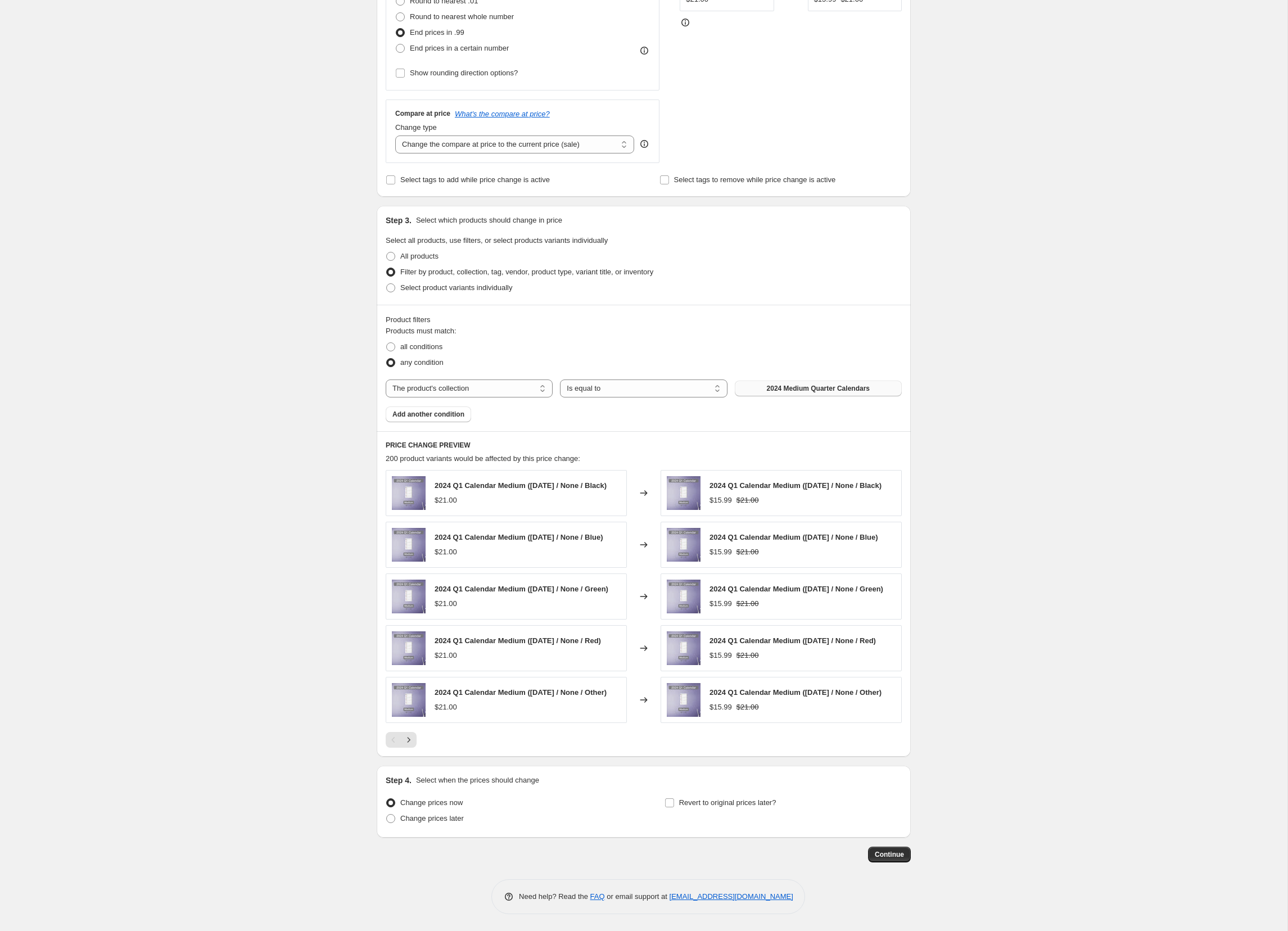
click at [810, 390] on span "2024 Medium Quarter Calendars" at bounding box center [818, 389] width 103 height 9
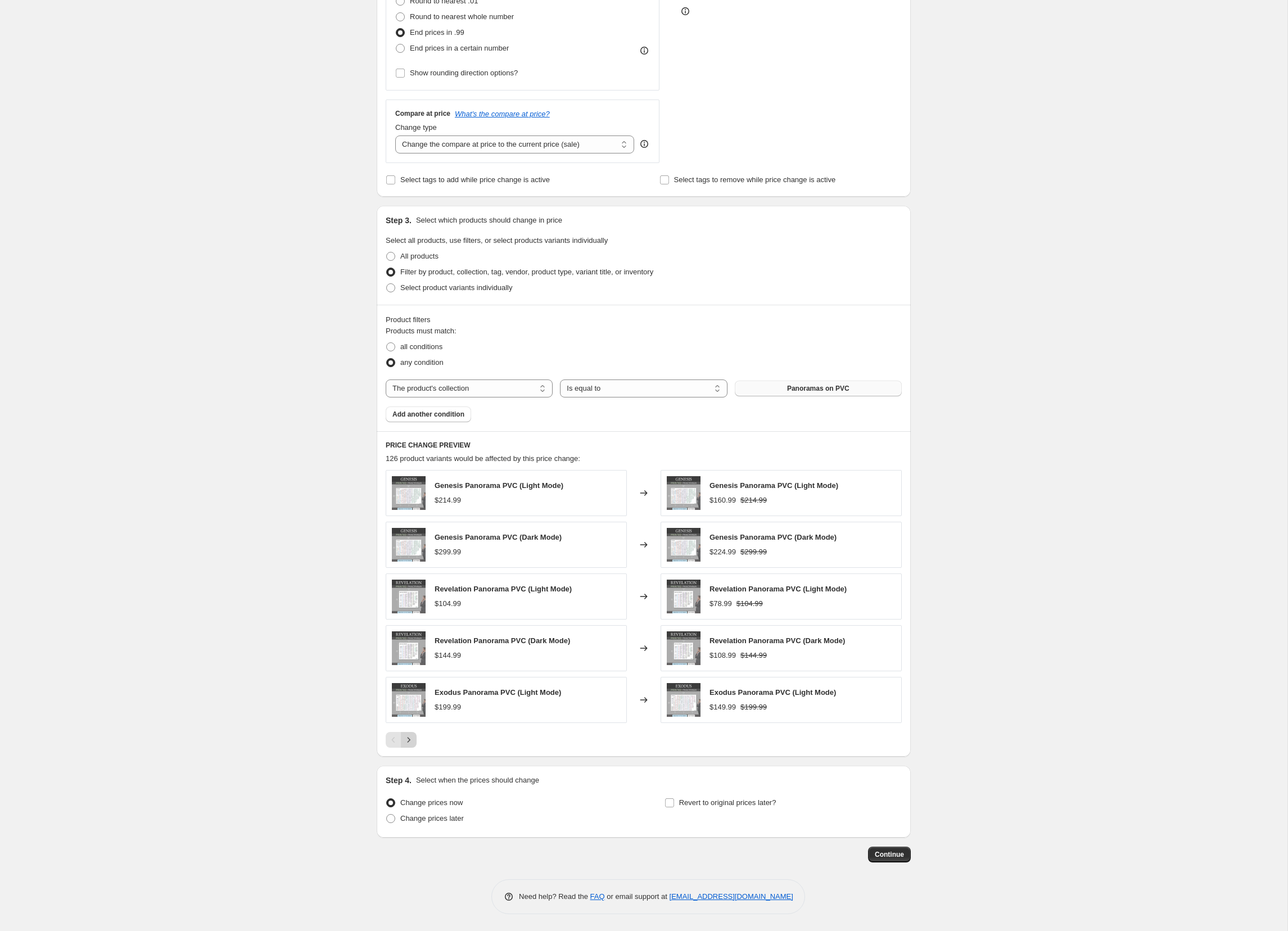
click at [410, 738] on icon "Next" at bounding box center [409, 740] width 11 height 11
click at [707, 805] on span "Revert to original prices later?" at bounding box center [727, 802] width 97 height 8
click at [674, 805] on input "Revert to original prices later?" at bounding box center [670, 803] width 9 height 9
checkbox input "true"
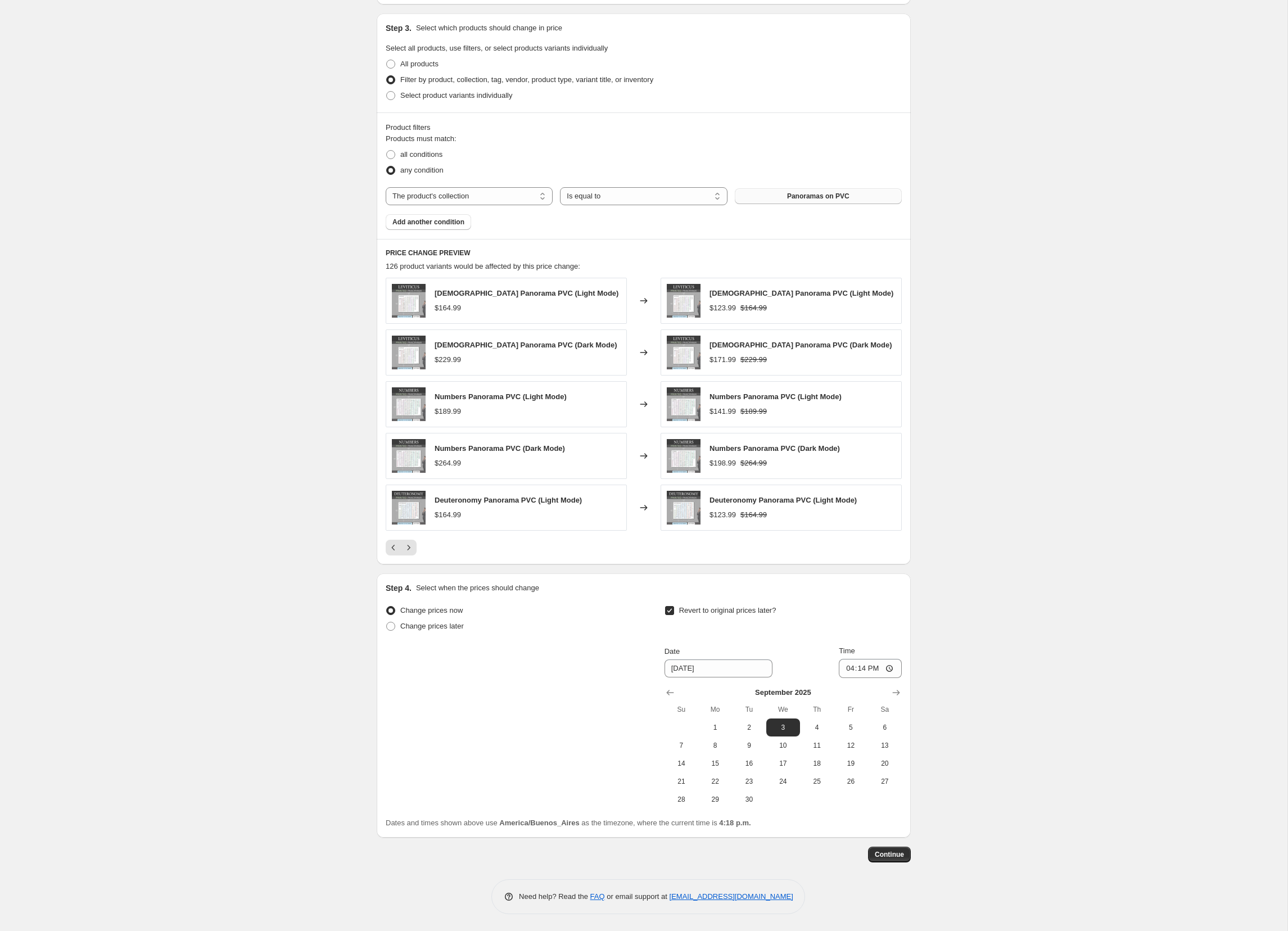
scroll to position [513, 0]
click at [669, 691] on icon "Show previous month, August 2025" at bounding box center [670, 693] width 11 height 11
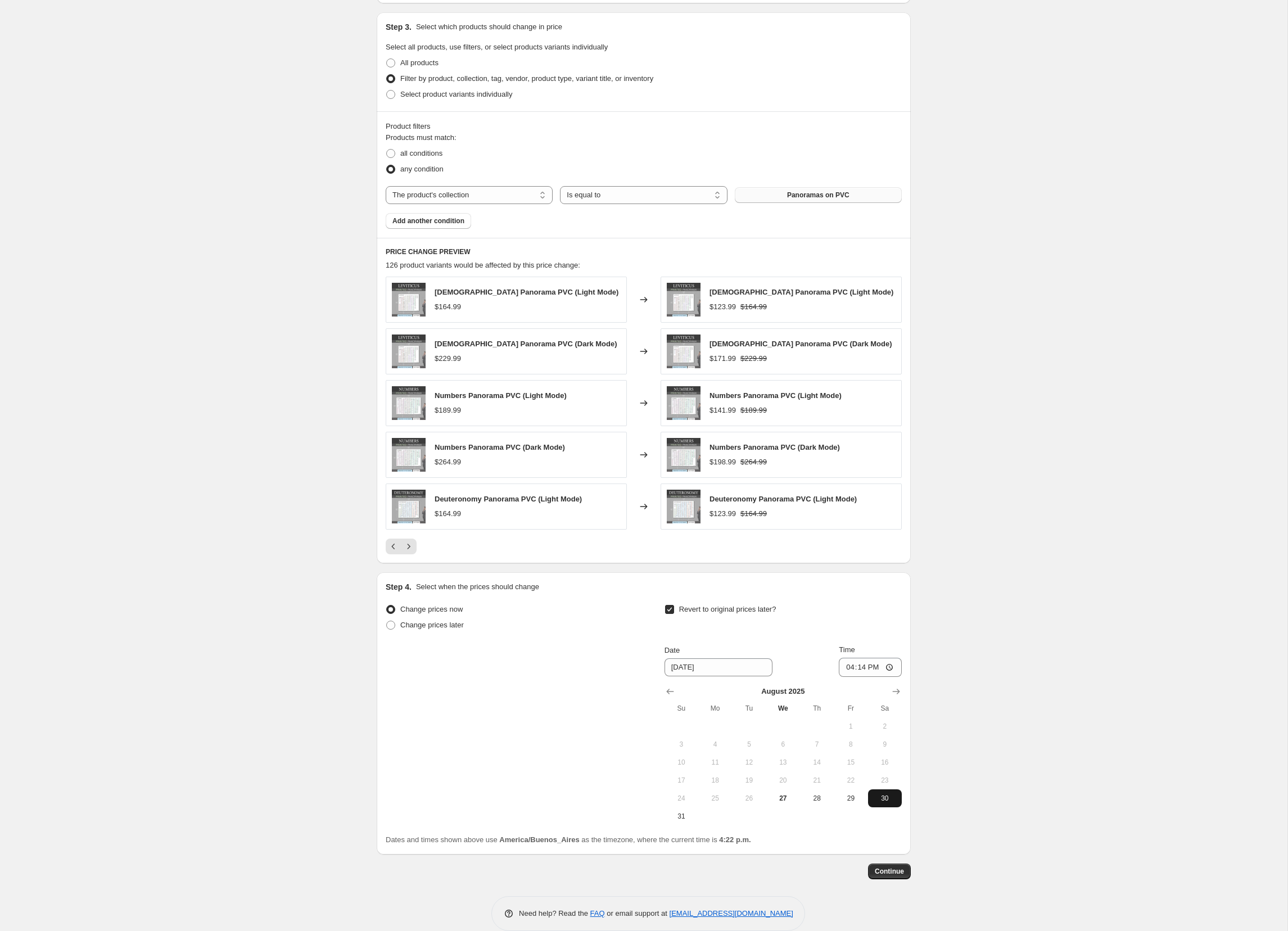
click at [884, 802] on span "30" at bounding box center [885, 798] width 25 height 9
type input "[DATE]"
click at [871, 668] on input "16:14" at bounding box center [870, 667] width 63 height 19
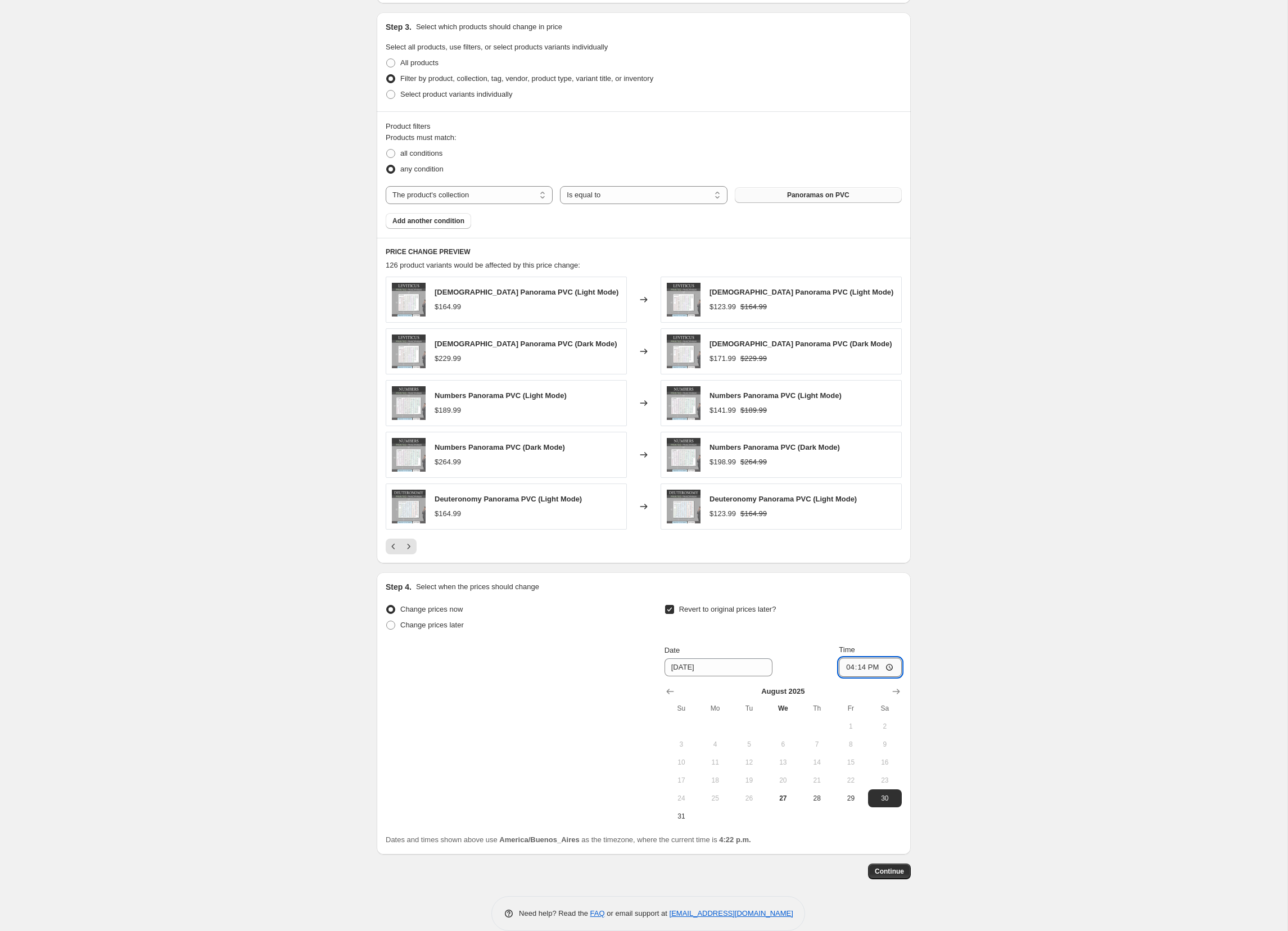
click at [857, 668] on input "16:14" at bounding box center [870, 667] width 63 height 19
click at [870, 670] on input "12:14" at bounding box center [870, 667] width 63 height 19
type input "12:59"
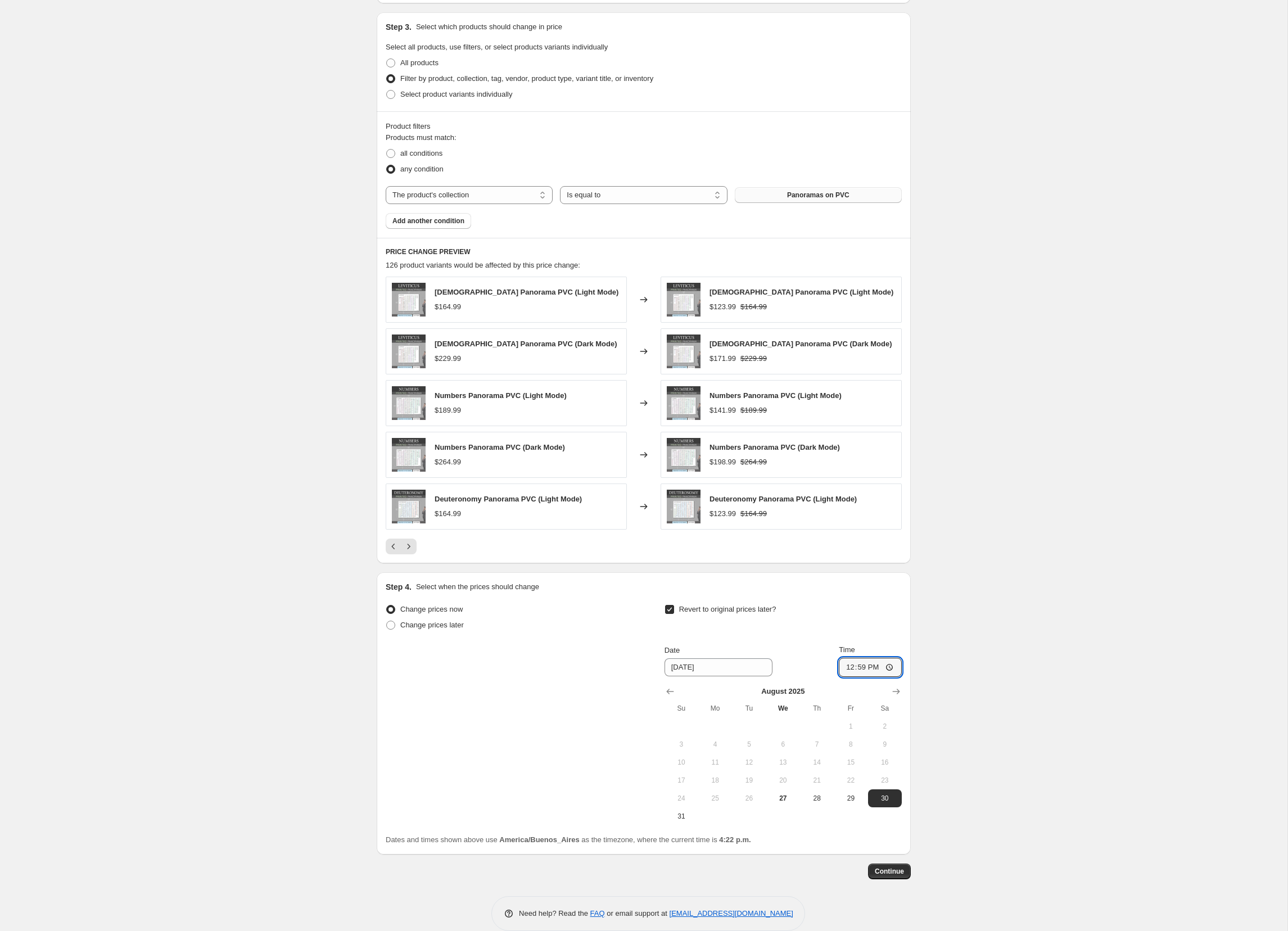
click at [969, 828] on div "Create new price [MEDICAL_DATA]. This page is ready Create new price [MEDICAL_D…" at bounding box center [644, 218] width 1288 height 1461
click at [901, 693] on icon "Show next month, September 2025" at bounding box center [897, 692] width 11 height 11
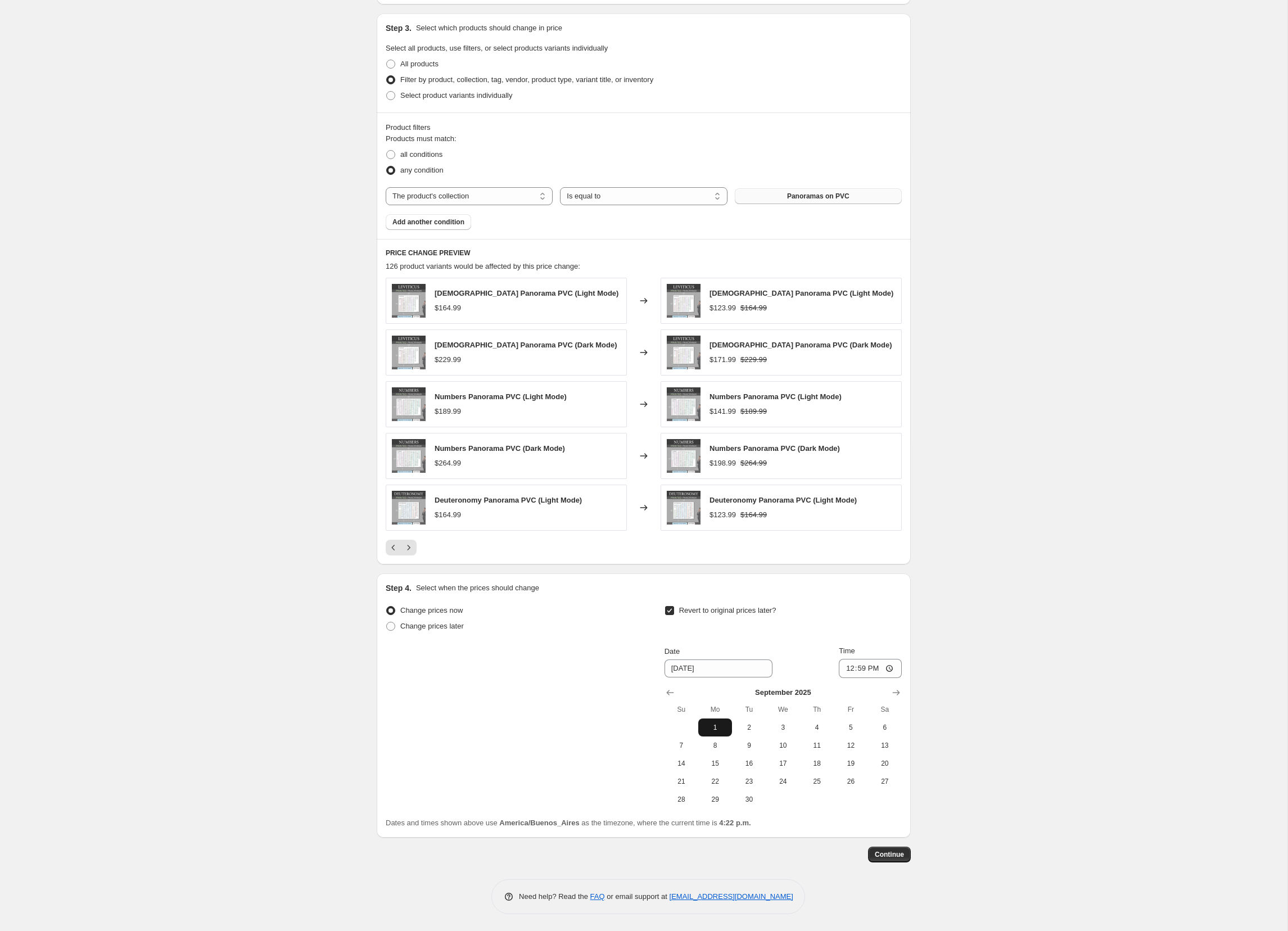
click at [712, 726] on span "1" at bounding box center [715, 727] width 25 height 9
type input "[DATE]"
click at [882, 669] on input "12:59" at bounding box center [870, 668] width 63 height 19
click at [861, 668] on input "00:59" at bounding box center [870, 668] width 63 height 19
click at [873, 669] on input "02:59" at bounding box center [870, 668] width 63 height 19
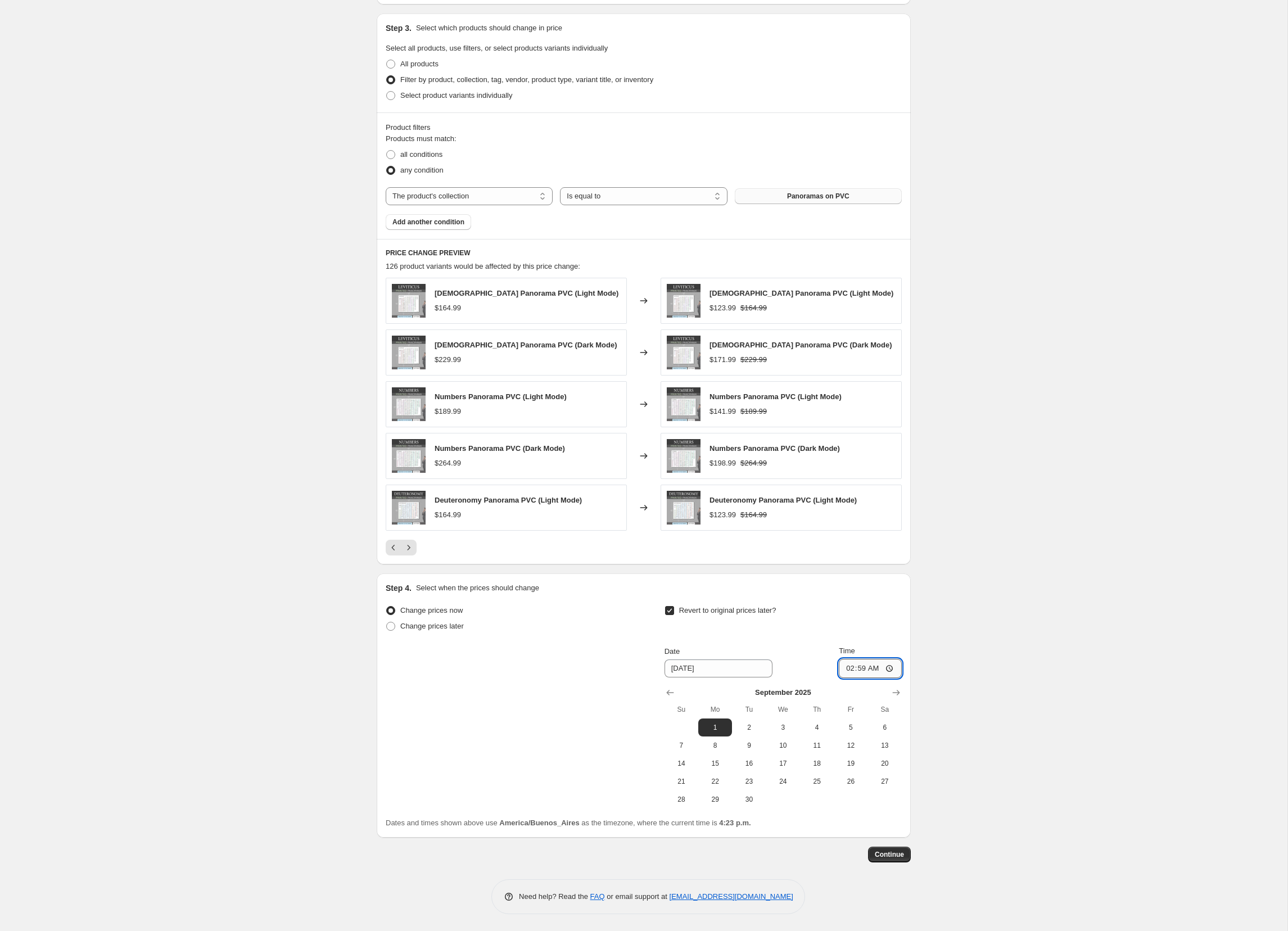
click at [873, 669] on input "02:59" at bounding box center [870, 668] width 63 height 19
type input "02:00"
click at [892, 620] on div "Revert to original prices later?" at bounding box center [783, 620] width 237 height 34
drag, startPoint x: 890, startPoint y: 856, endPoint x: 1069, endPoint y: 739, distance: 213.8
click at [1068, 740] on div "Create new price [MEDICAL_DATA]. This page is ready Create new price [MEDICAL_D…" at bounding box center [644, 209] width 1288 height 1443
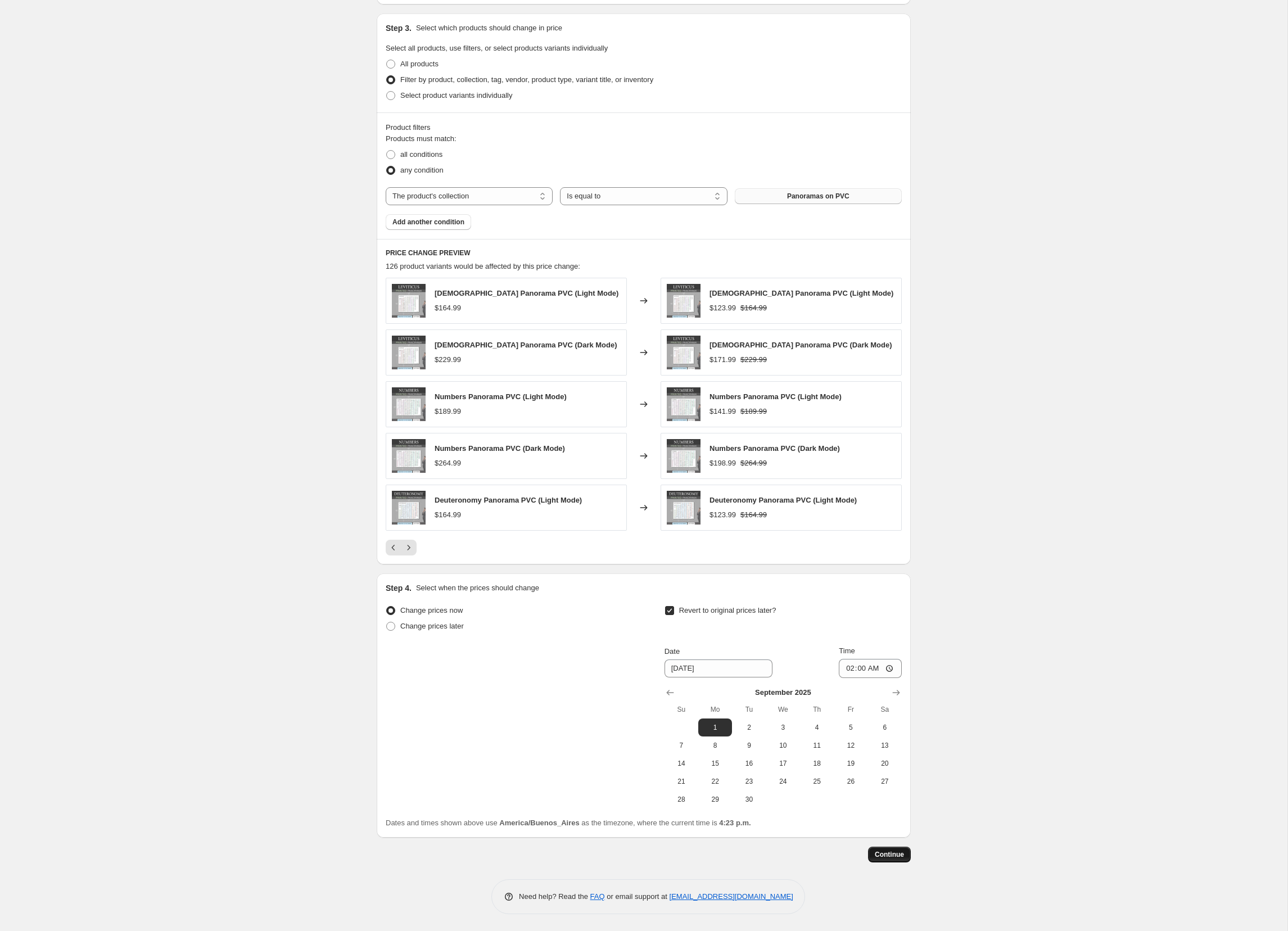
click at [887, 852] on span "Continue" at bounding box center [890, 855] width 29 height 9
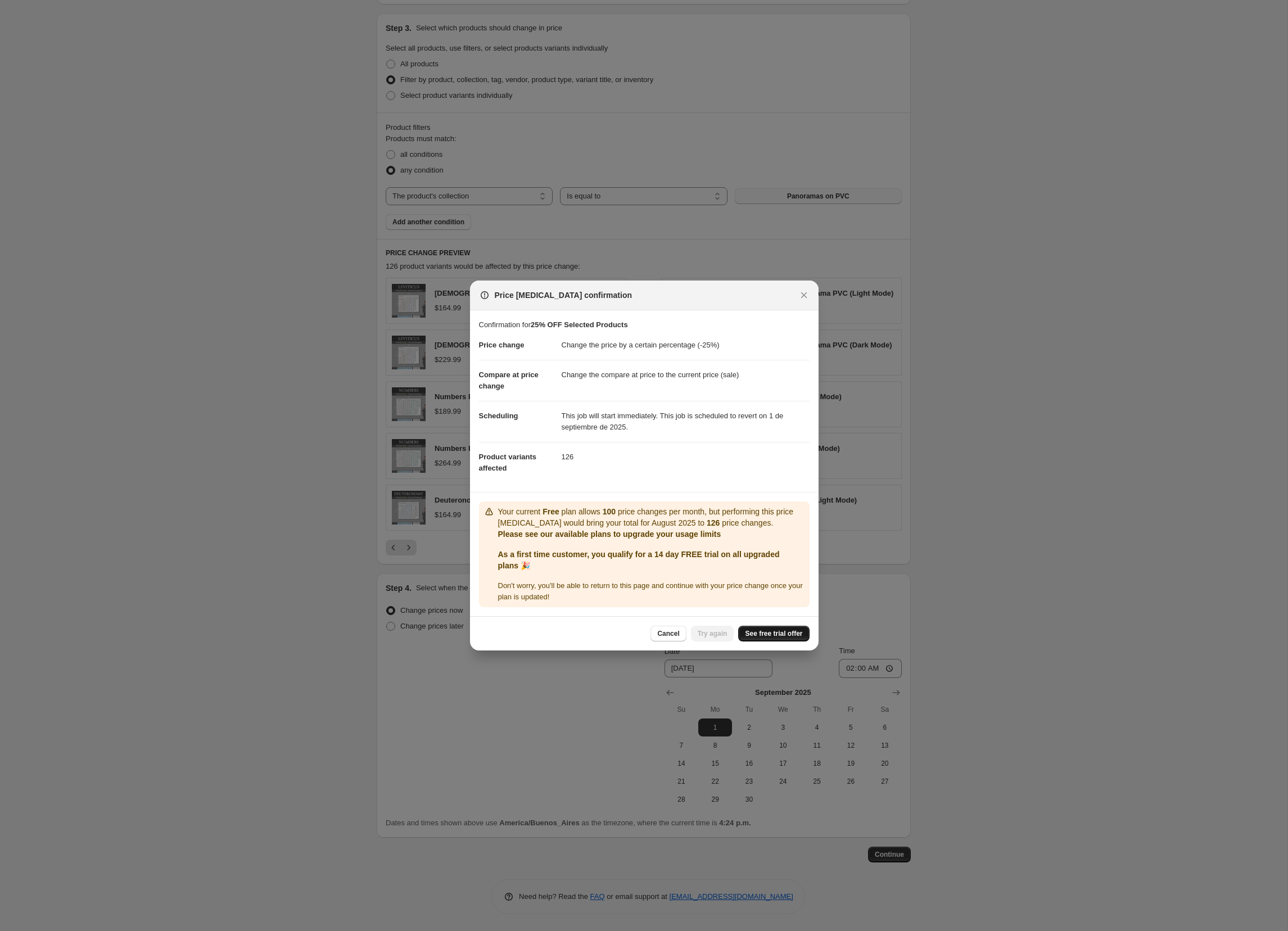
click at [770, 635] on span "See free trial offer" at bounding box center [774, 634] width 57 height 9
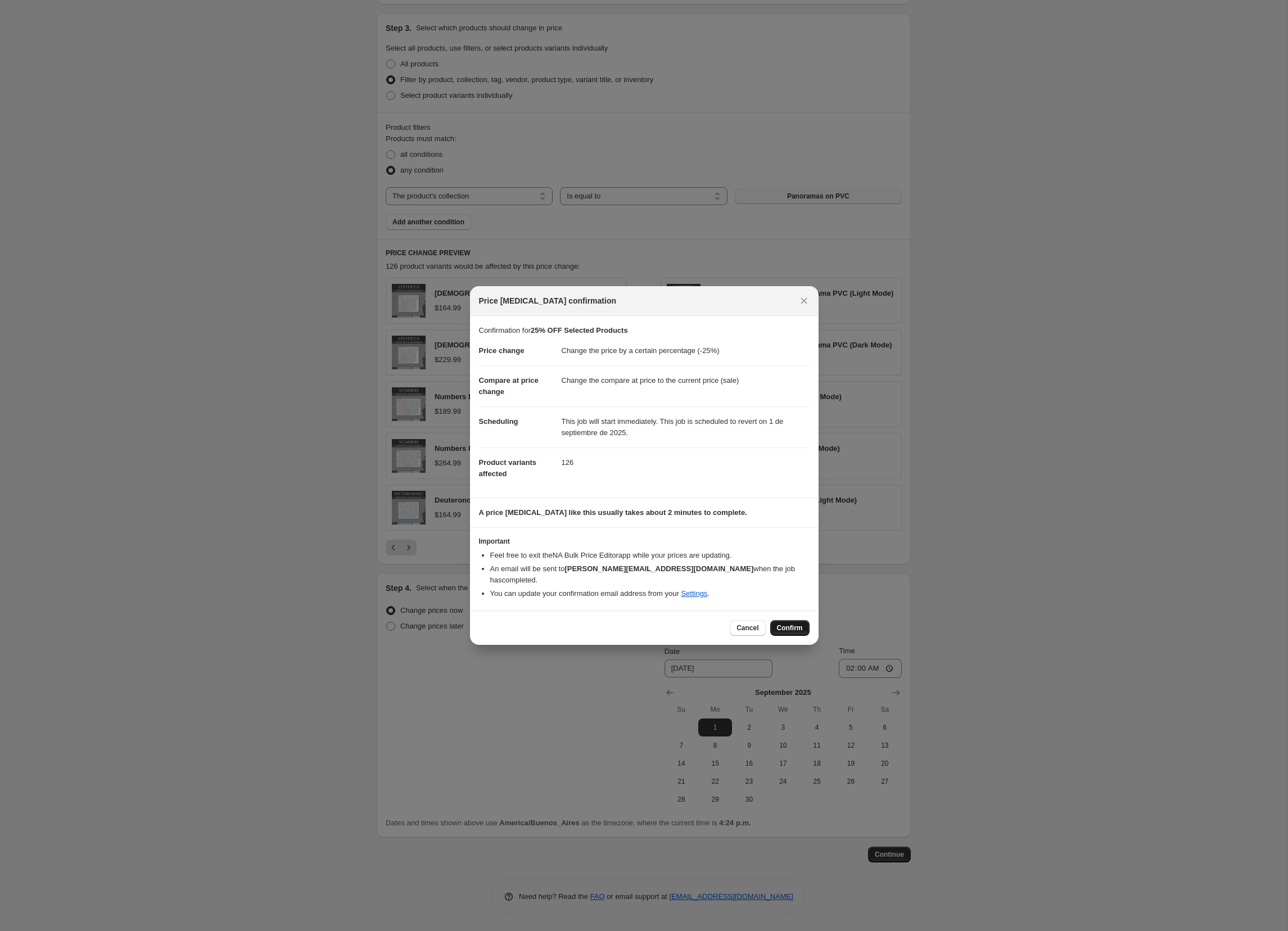
click at [796, 623] on span "Confirm" at bounding box center [790, 628] width 26 height 9
